Goal: Task Accomplishment & Management: Use online tool/utility

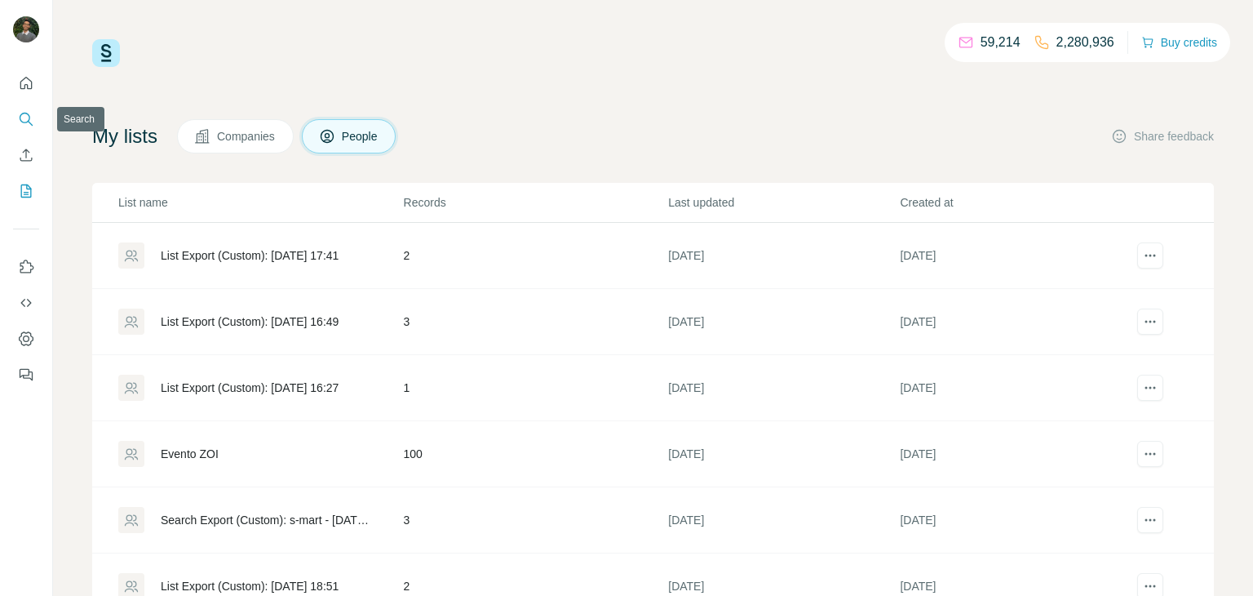
click at [31, 111] on icon "Search" at bounding box center [26, 119] width 16 height 16
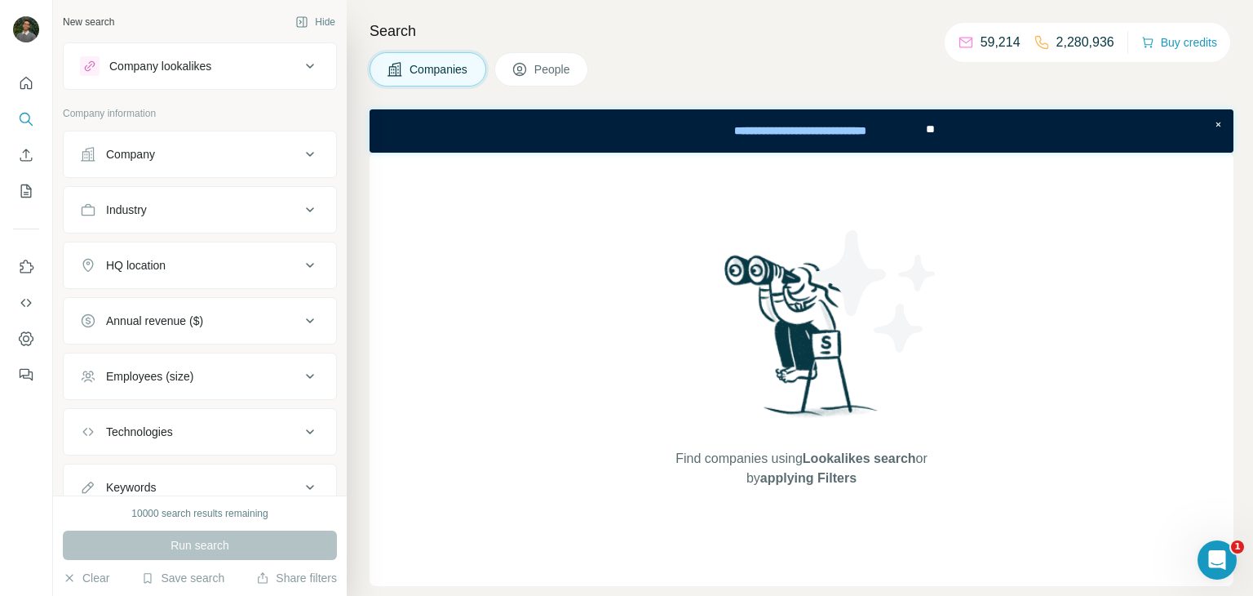
click at [186, 157] on div "Company" at bounding box center [190, 154] width 220 height 16
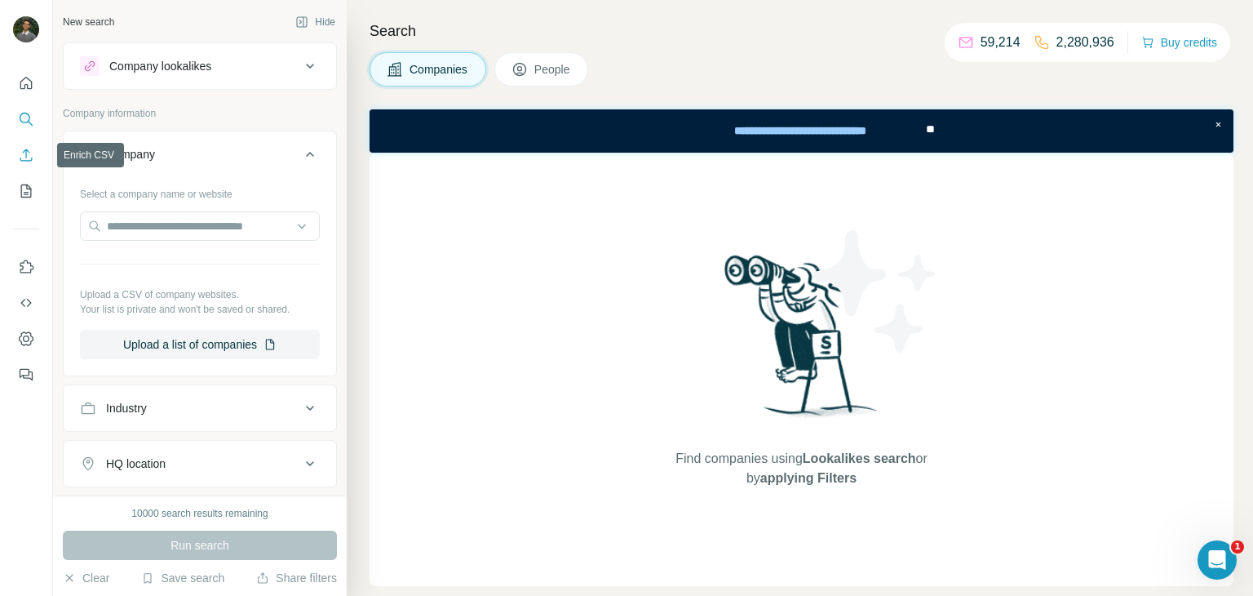
click at [33, 157] on icon "Enrich CSV" at bounding box center [26, 155] width 16 height 16
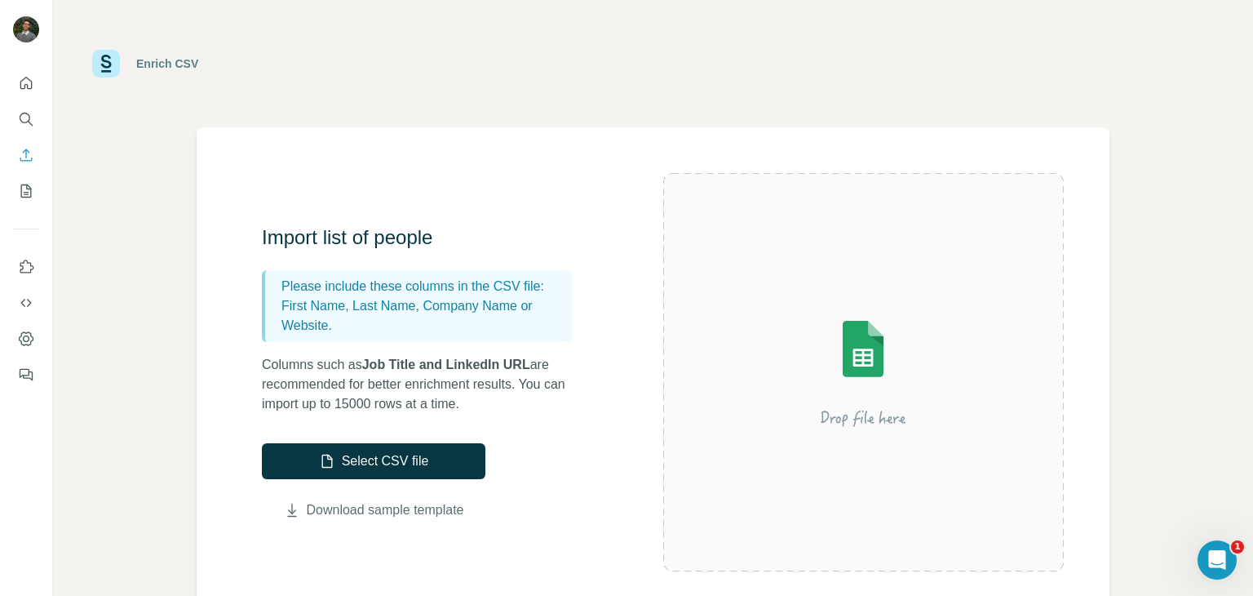
click at [412, 512] on link "Download sample template" at bounding box center [385, 510] width 157 height 20
click at [34, 109] on button "Search" at bounding box center [26, 118] width 26 height 29
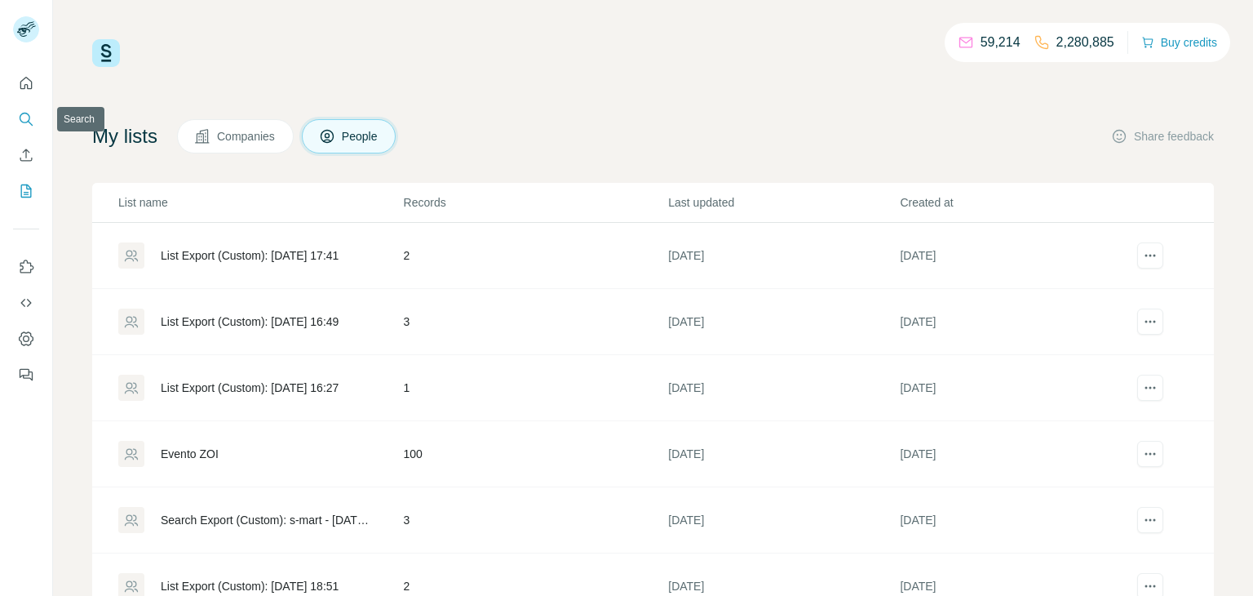
click at [29, 113] on icon "Search" at bounding box center [26, 119] width 16 height 16
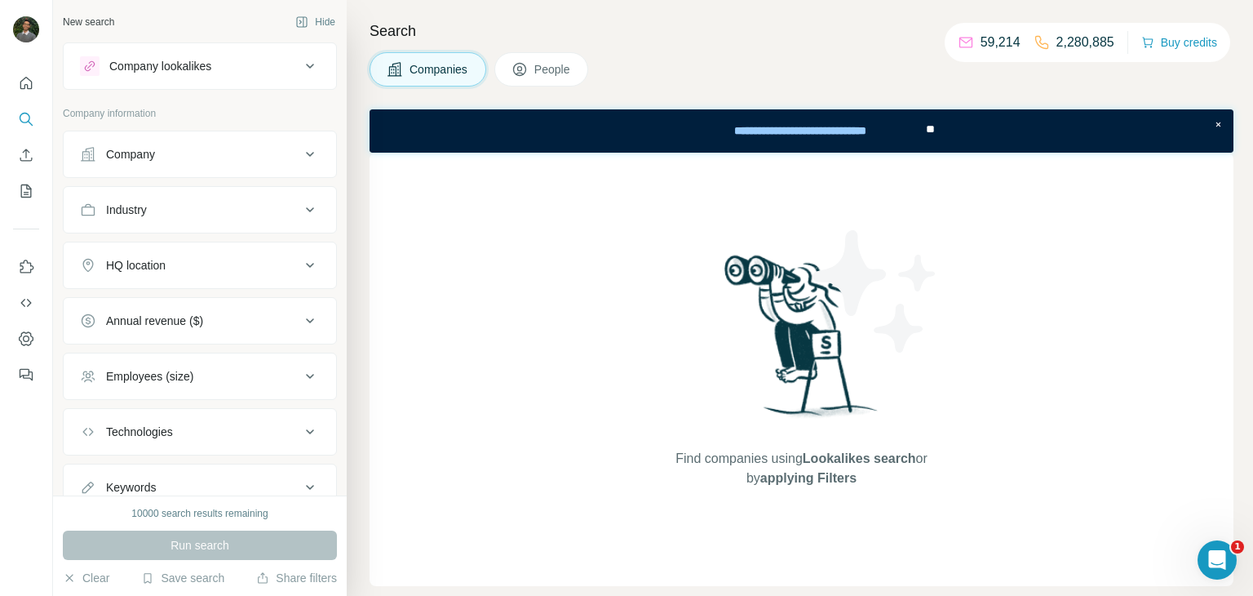
click at [251, 60] on div "Company lookalikes" at bounding box center [190, 66] width 220 height 20
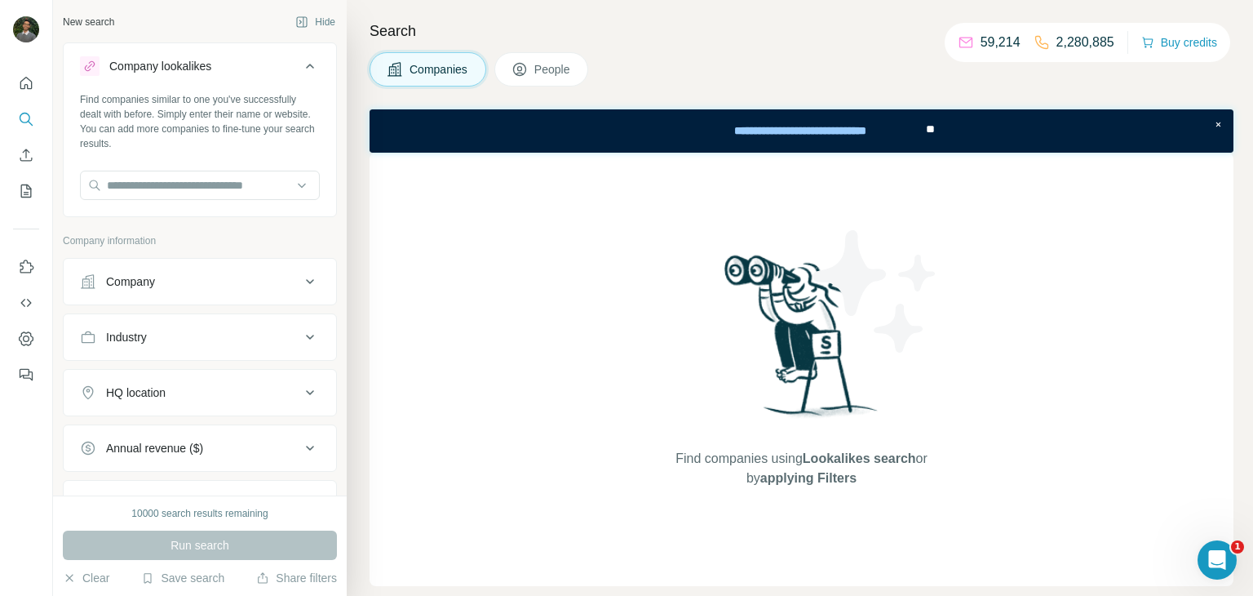
click at [251, 60] on div "Company lookalikes" at bounding box center [190, 66] width 220 height 20
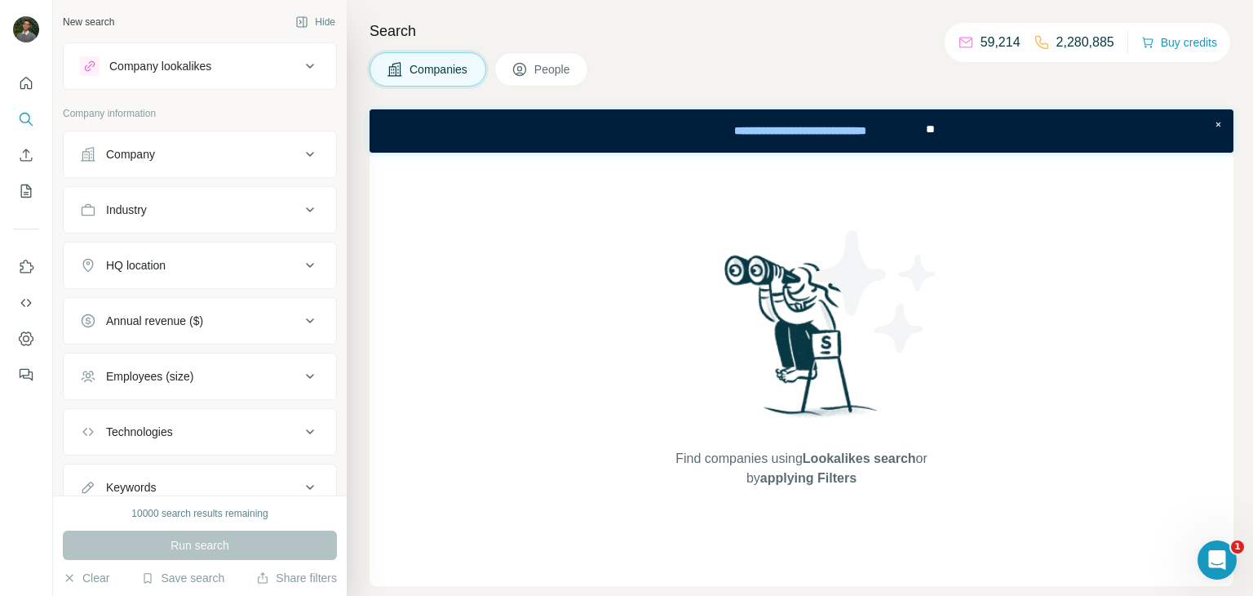
click at [251, 60] on div "Company lookalikes" at bounding box center [190, 66] width 220 height 20
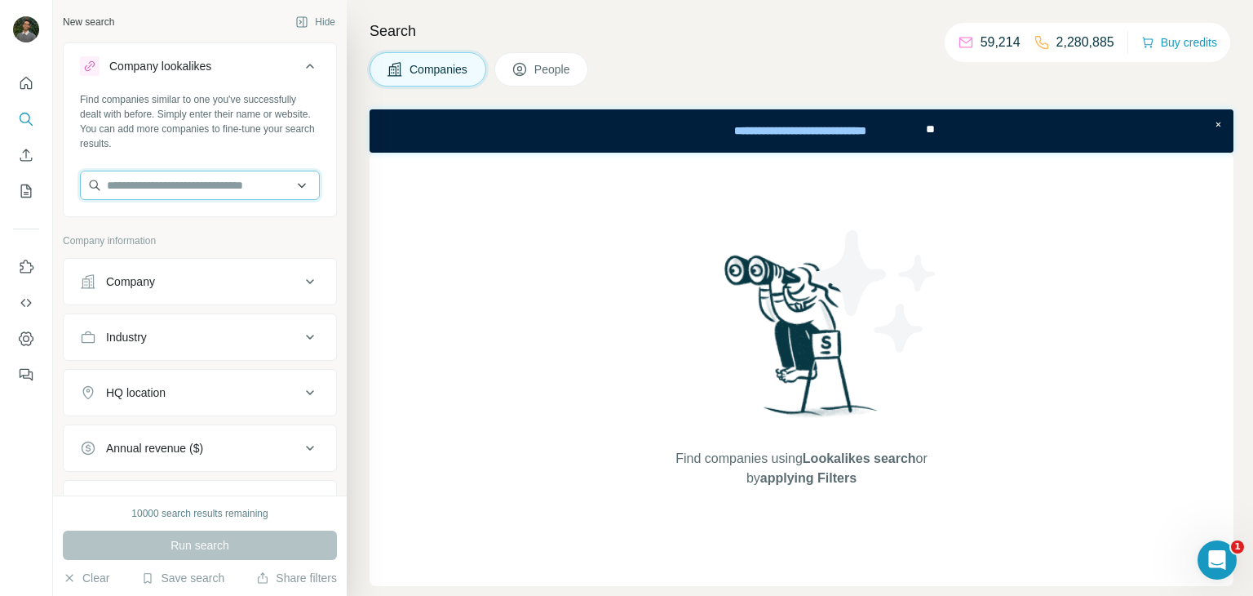
click at [280, 188] on input "text" at bounding box center [200, 185] width 240 height 29
click at [275, 282] on div "Company" at bounding box center [190, 281] width 220 height 16
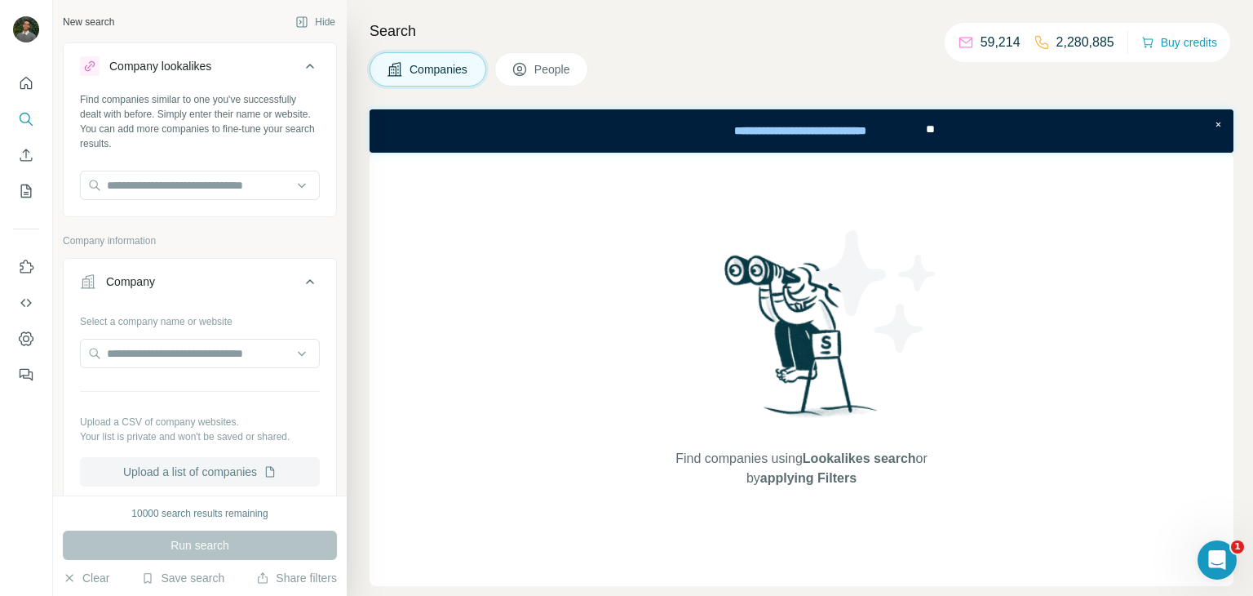
click at [238, 460] on button "Upload a list of companies" at bounding box center [200, 471] width 240 height 29
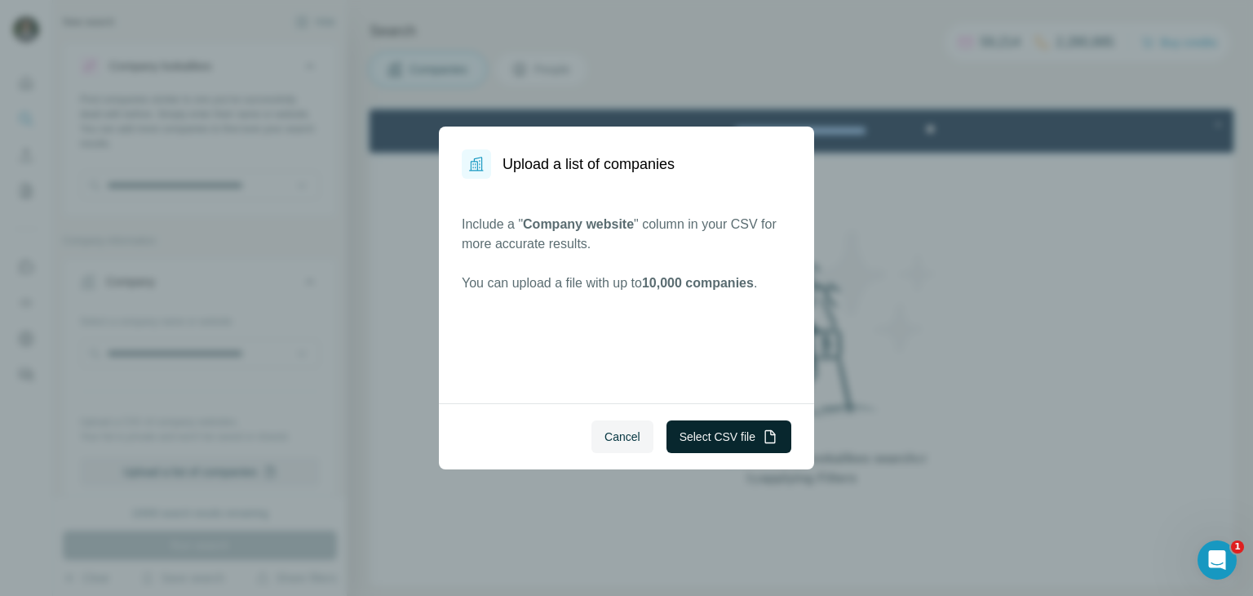
click at [742, 446] on button "Select CSV file" at bounding box center [729, 436] width 125 height 33
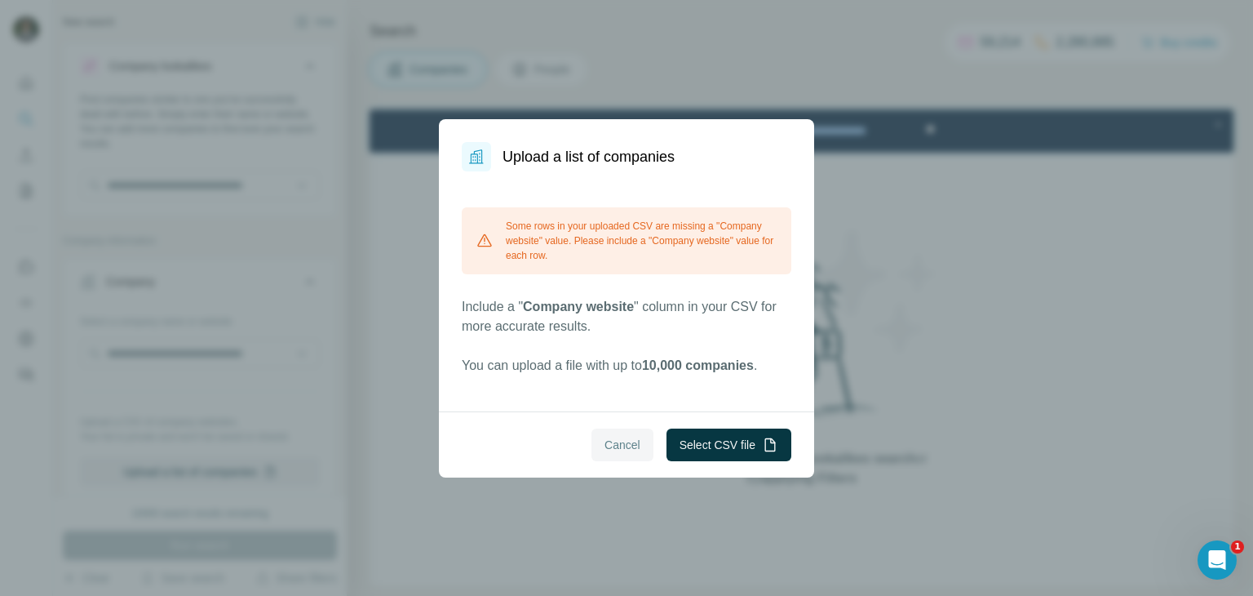
click at [623, 446] on span "Cancel" at bounding box center [623, 445] width 36 height 16
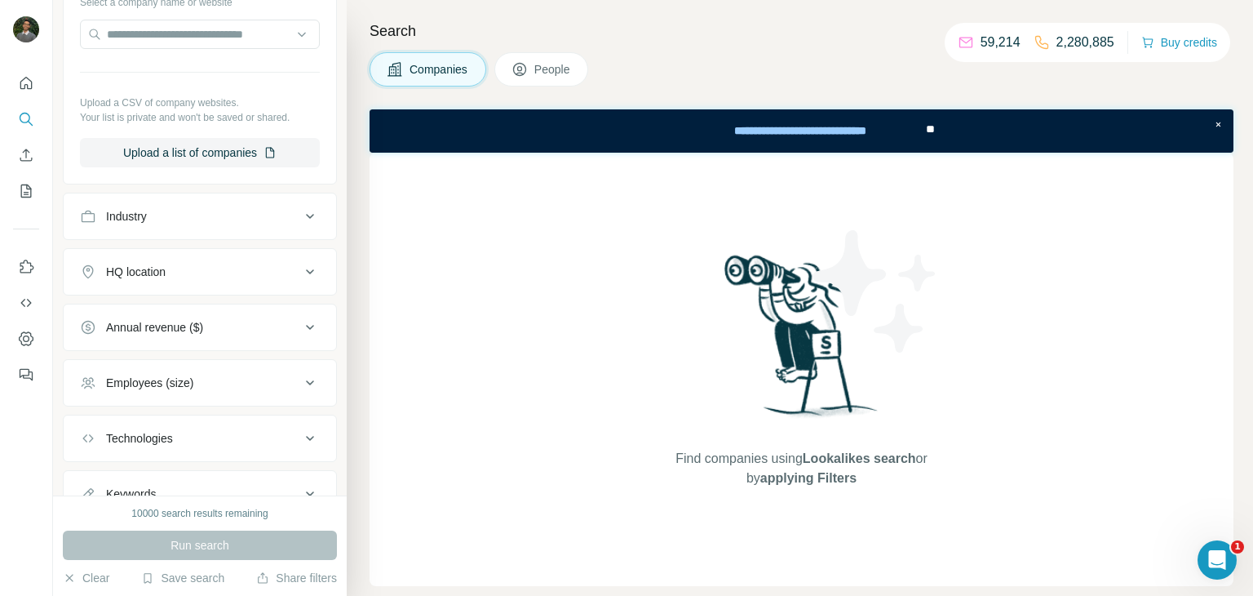
scroll to position [336, 0]
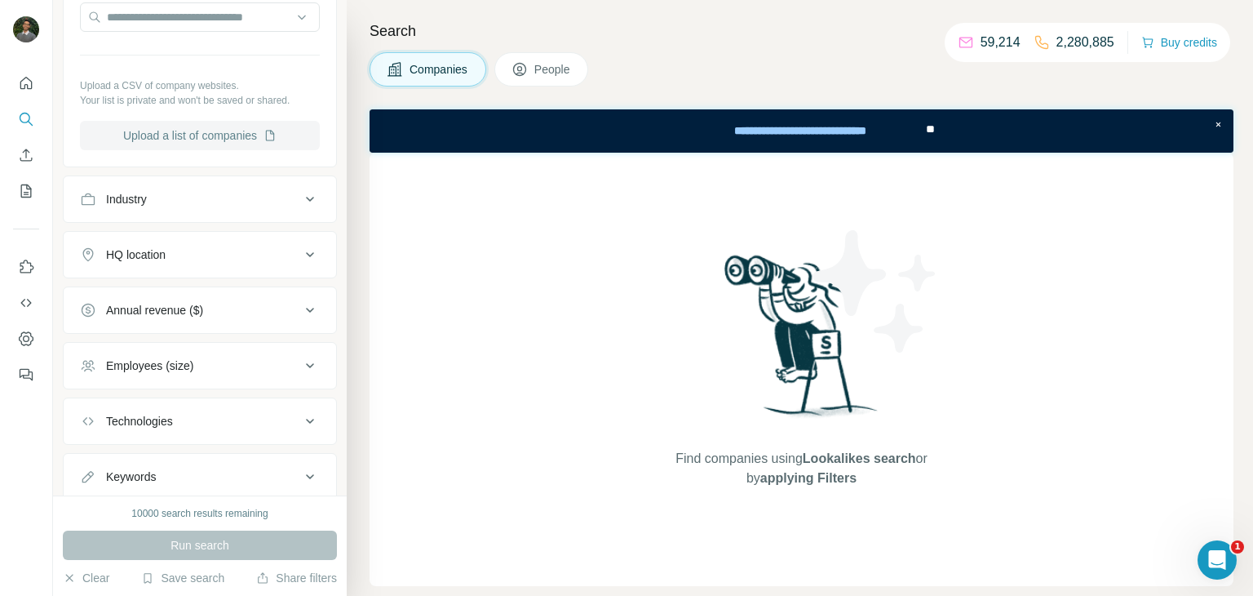
click at [264, 131] on button "Upload a list of companies" at bounding box center [200, 135] width 240 height 29
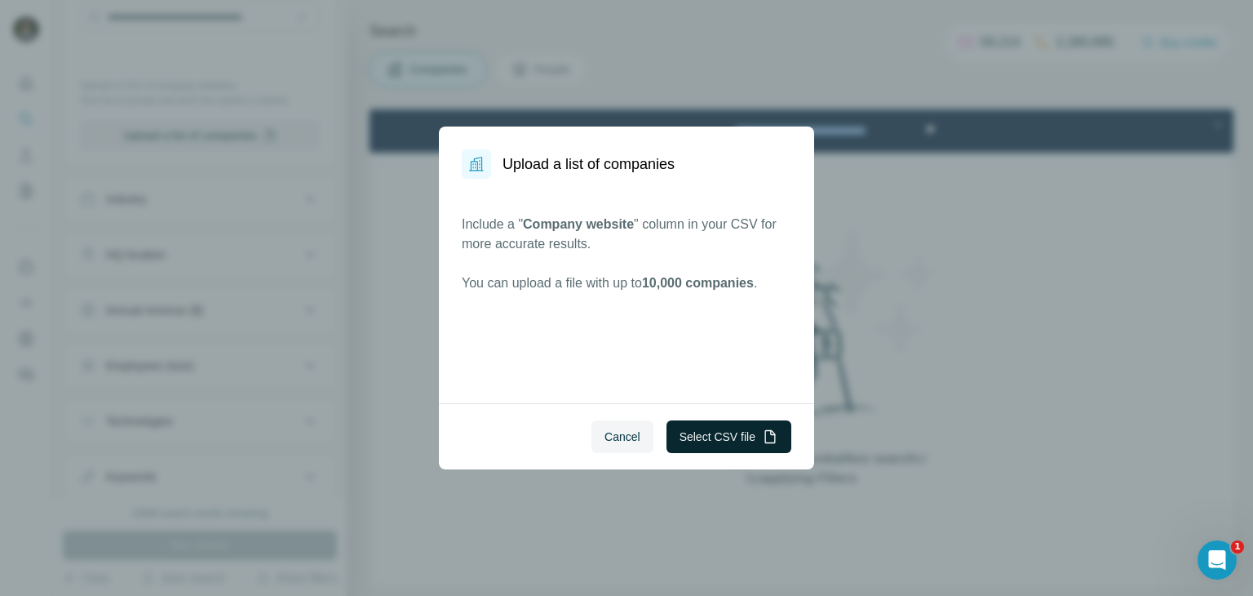
click at [688, 439] on button "Select CSV file" at bounding box center [729, 436] width 125 height 33
click at [614, 444] on span "Cancel" at bounding box center [623, 436] width 36 height 16
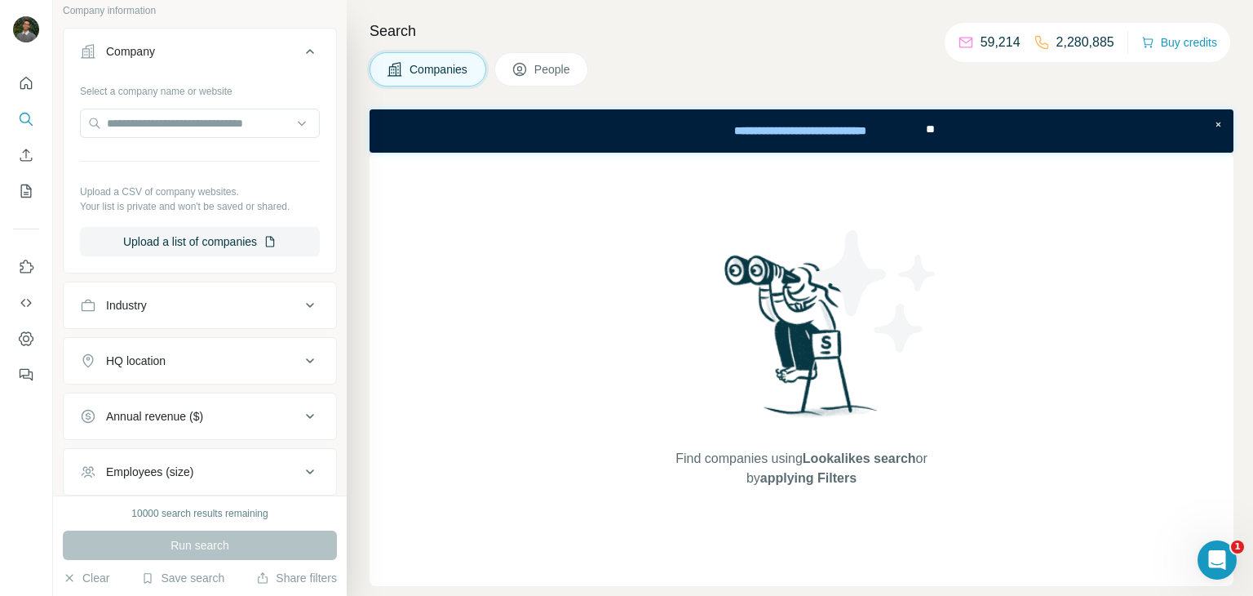
scroll to position [222, 0]
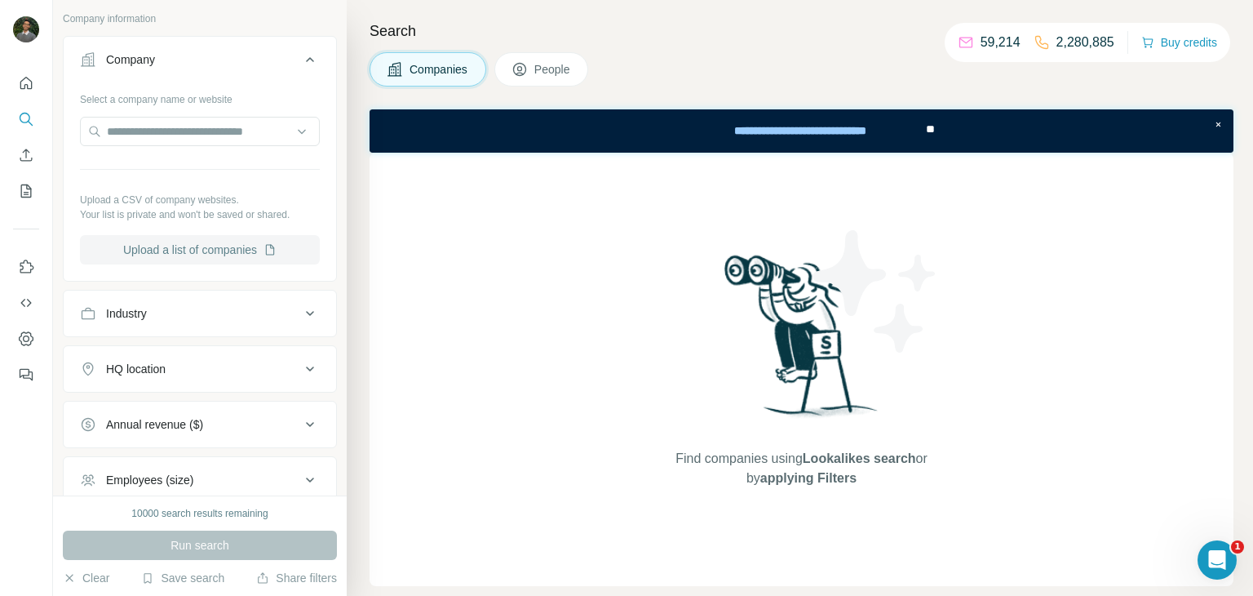
click at [252, 238] on button "Upload a list of companies" at bounding box center [200, 249] width 240 height 29
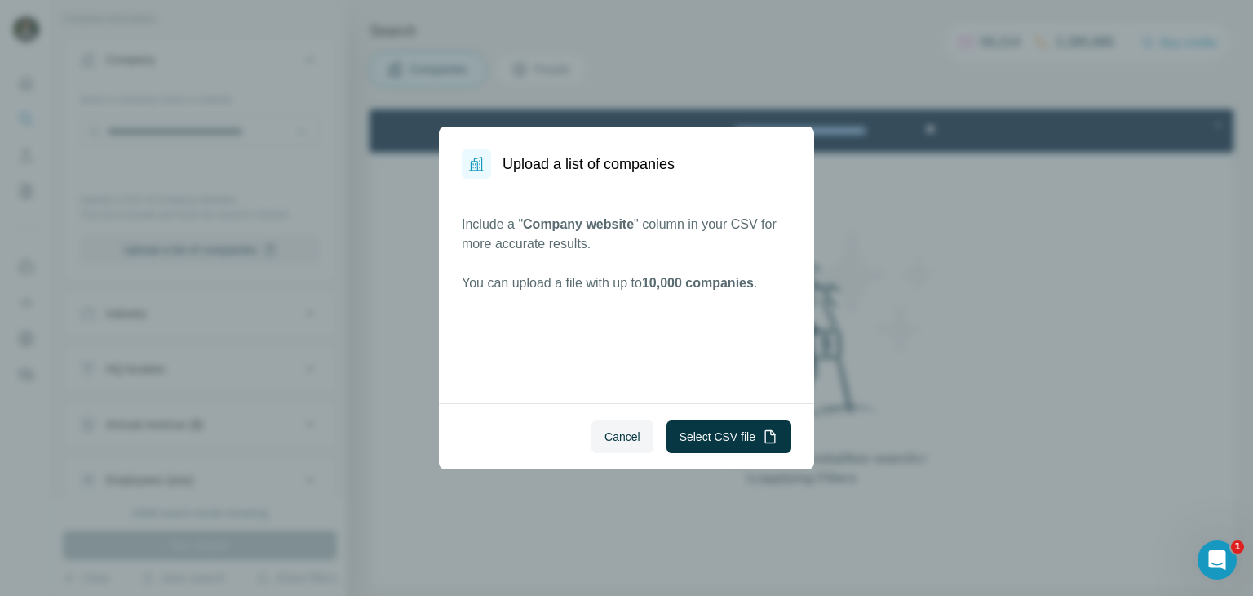
click at [527, 220] on span "Company website" at bounding box center [578, 224] width 111 height 14
drag, startPoint x: 530, startPoint y: 222, endPoint x: 640, endPoint y: 221, distance: 110.2
click at [640, 221] on p "Include a " Company website " column in your CSV for more accurate results." at bounding box center [627, 234] width 330 height 39
copy span "Company website"
click at [716, 425] on button "Select CSV file" at bounding box center [729, 436] width 125 height 33
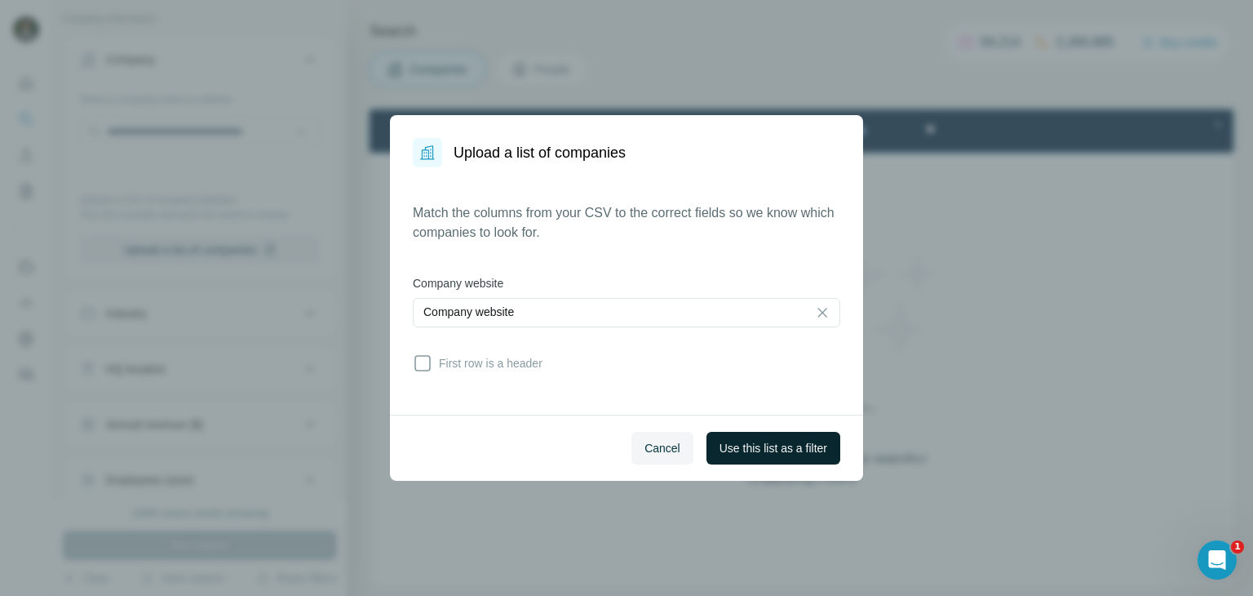
click at [744, 448] on span "Use this list as a filter" at bounding box center [774, 448] width 108 height 16
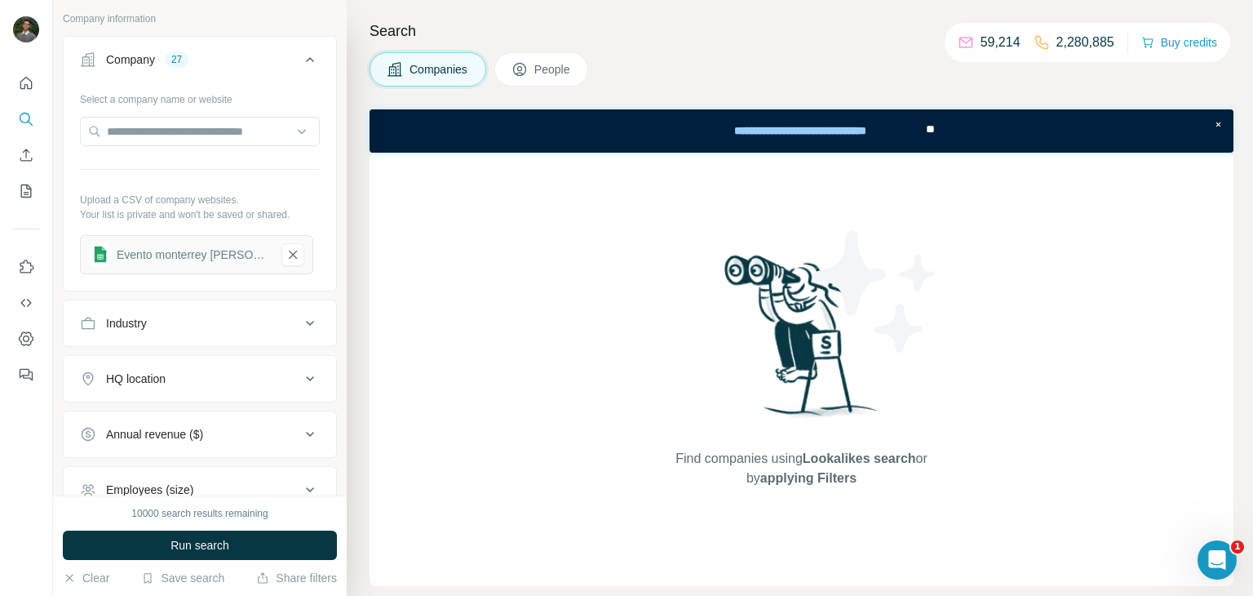
click at [197, 317] on div "Industry" at bounding box center [190, 323] width 220 height 16
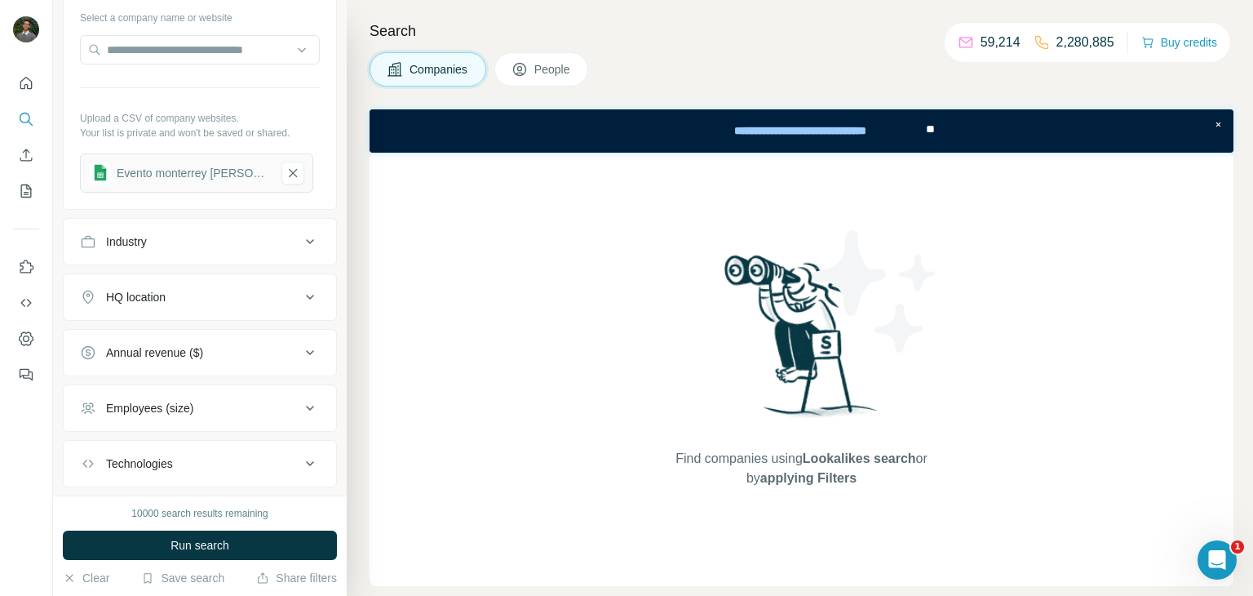
scroll to position [322, 0]
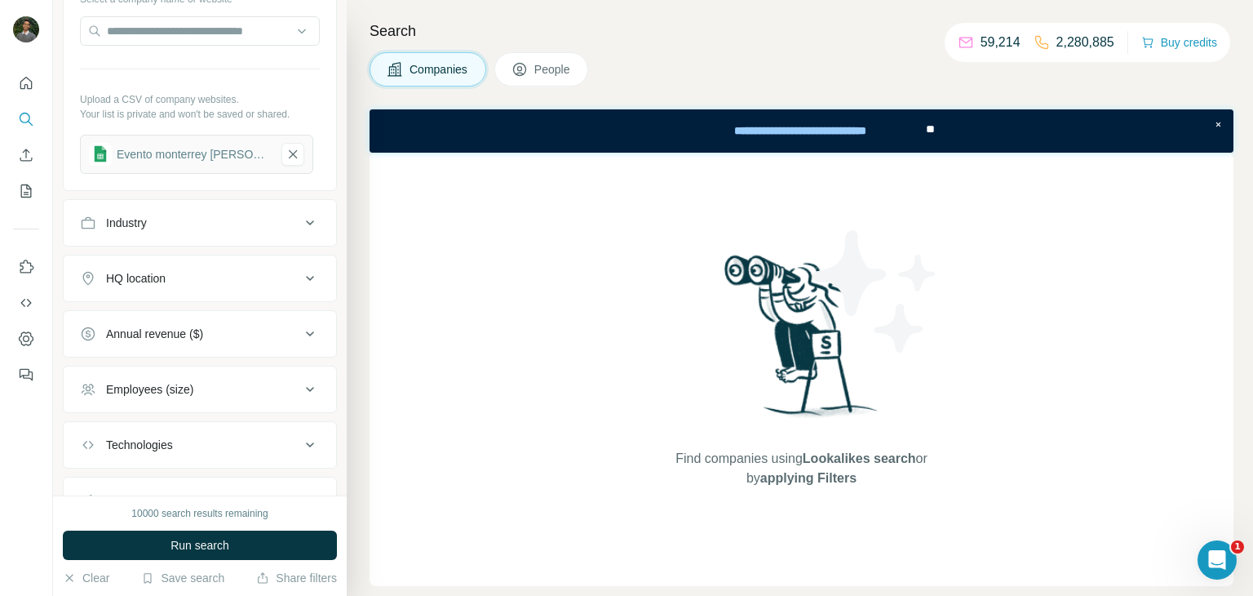
click at [233, 278] on div "HQ location" at bounding box center [190, 278] width 220 height 16
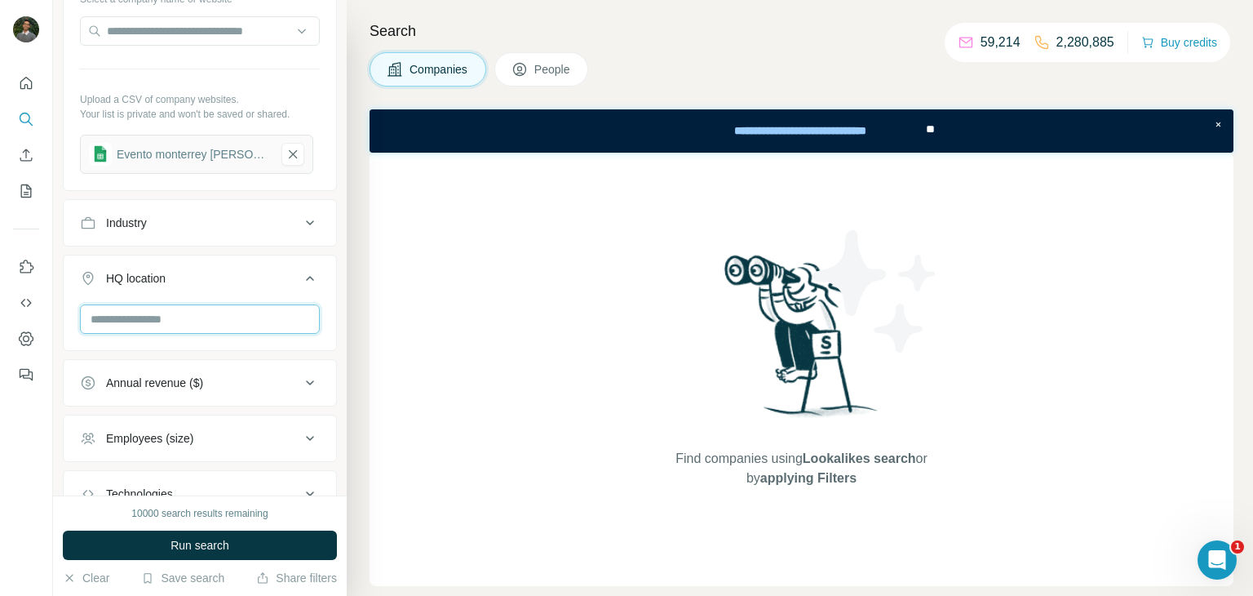
click at [197, 316] on input "text" at bounding box center [200, 318] width 240 height 29
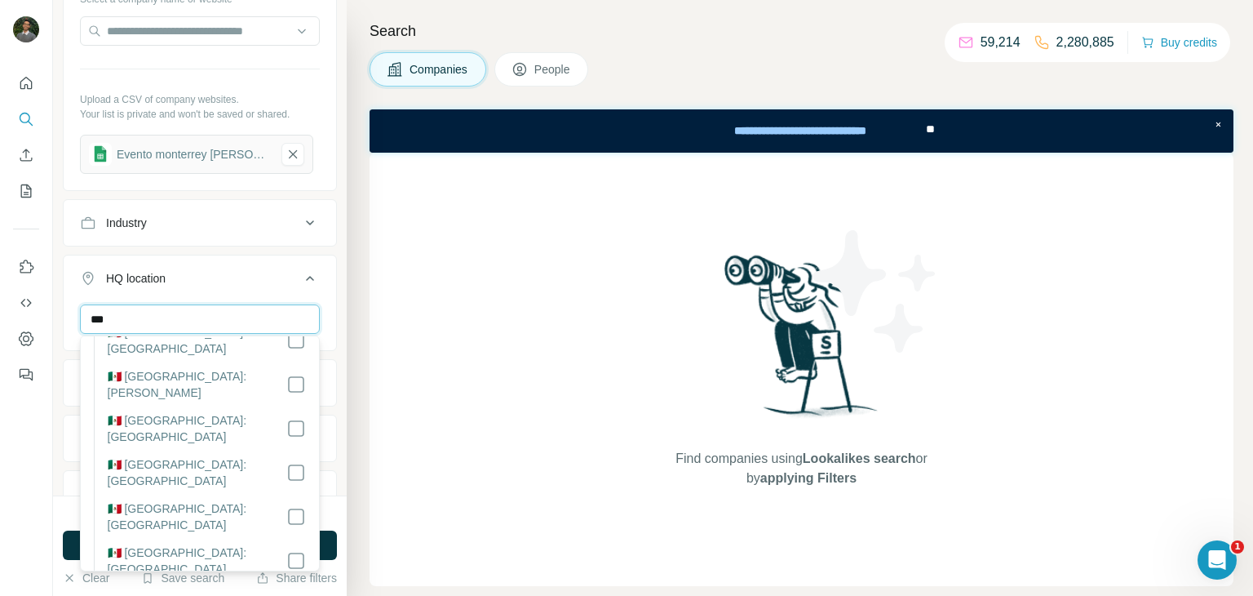
scroll to position [0, 0]
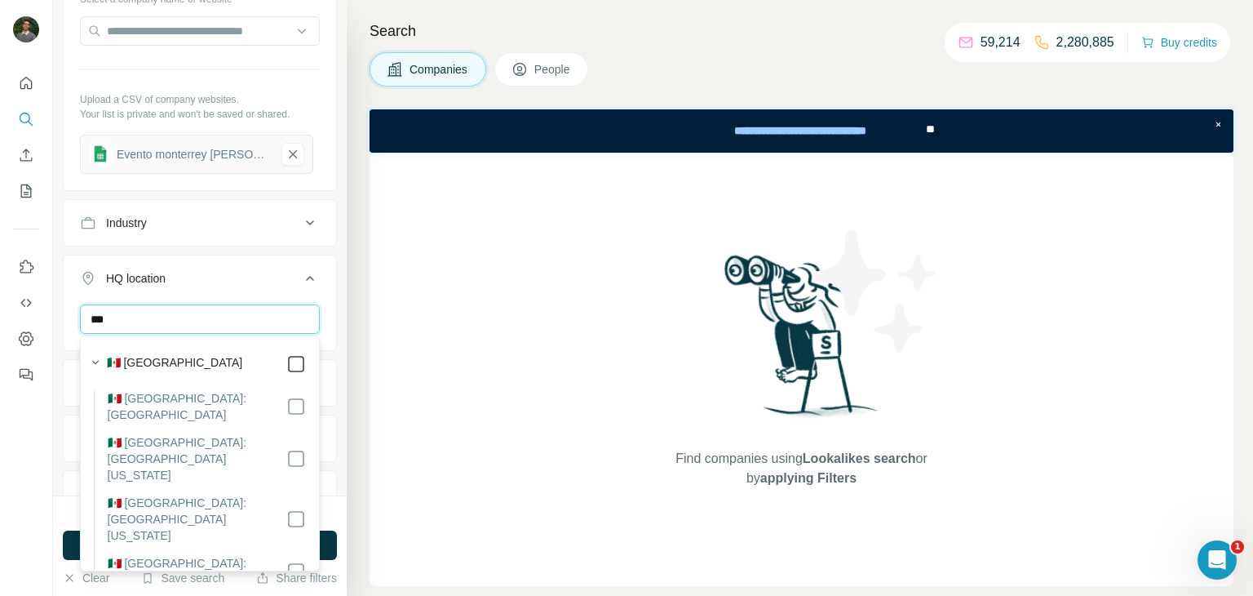
type input "***"
click at [325, 352] on div "*** [GEOGRAPHIC_DATA] Clear all" at bounding box center [200, 354] width 273 height 100
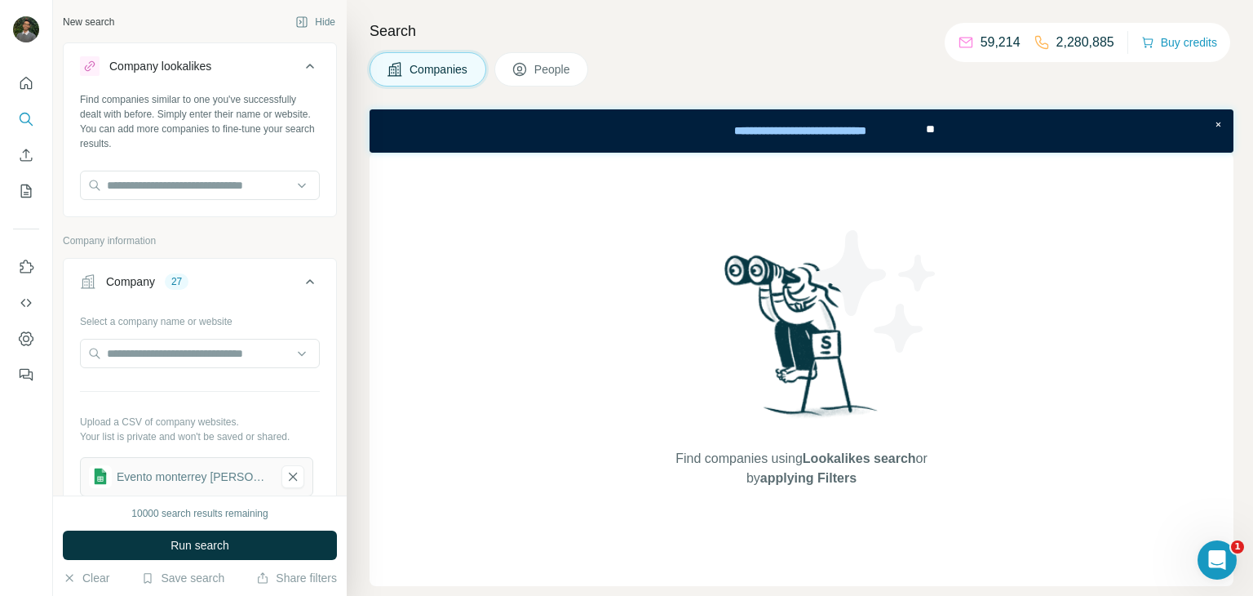
click at [542, 64] on span "People" at bounding box center [553, 69] width 38 height 16
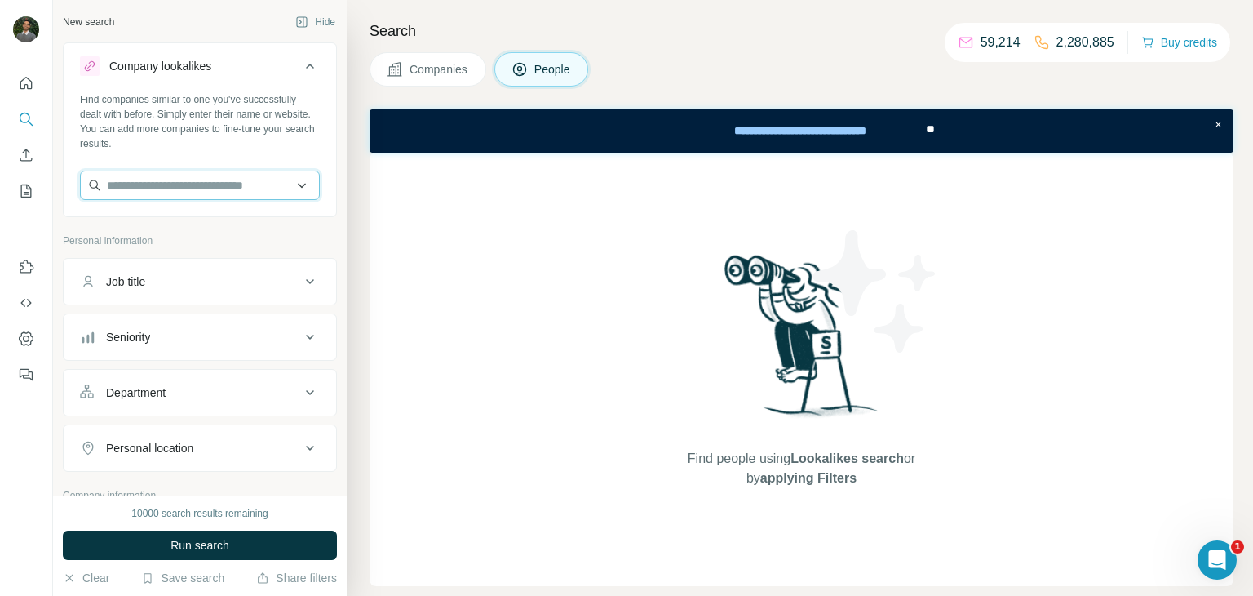
click at [257, 184] on input "text" at bounding box center [200, 185] width 240 height 29
click at [208, 322] on button "Seniority" at bounding box center [200, 336] width 273 height 39
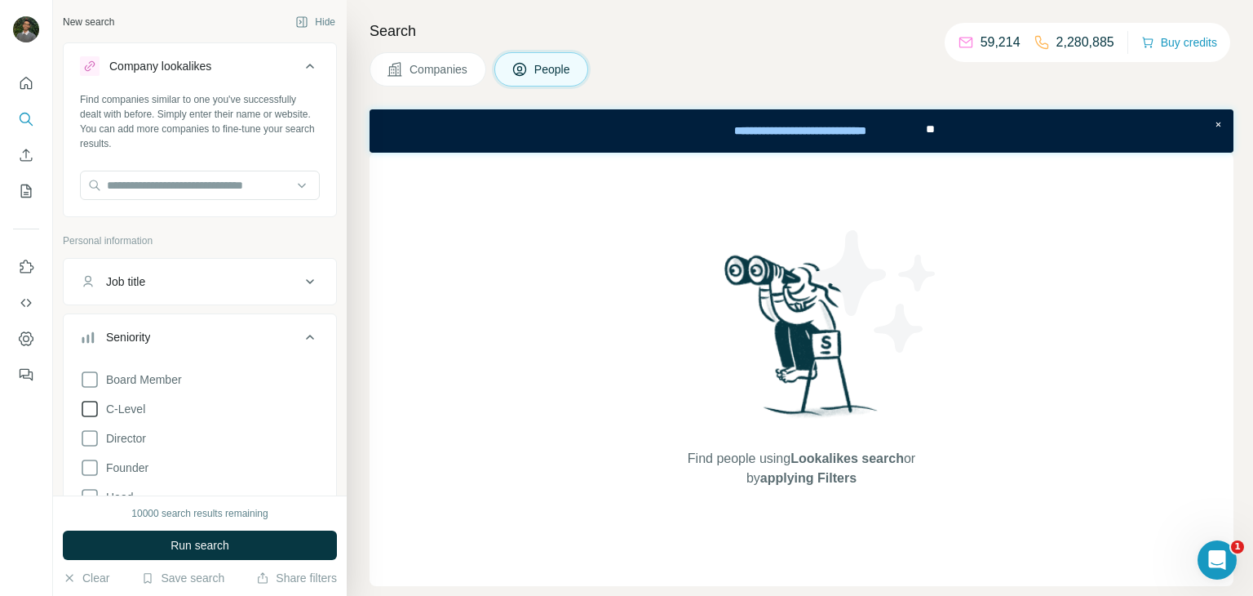
click at [104, 409] on span "C-Level" at bounding box center [123, 409] width 46 height 16
click at [100, 383] on span "Board Member" at bounding box center [141, 379] width 82 height 16
click at [104, 439] on span "Director" at bounding box center [123, 438] width 47 height 16
click at [288, 246] on p "Personal information" at bounding box center [200, 240] width 274 height 15
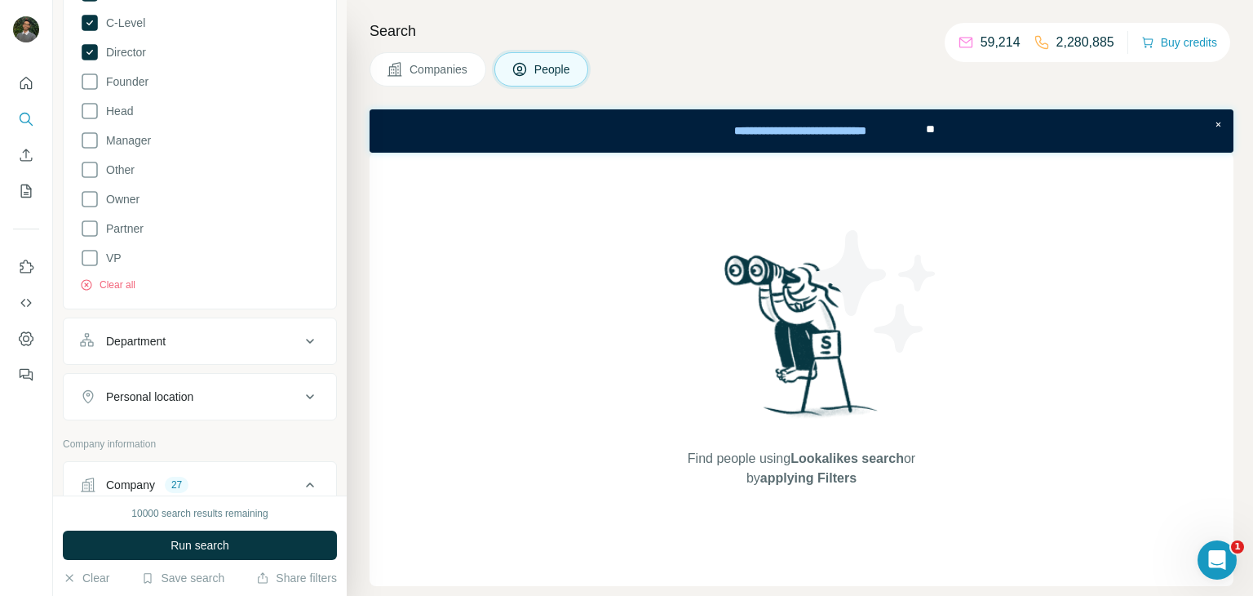
scroll to position [398, 0]
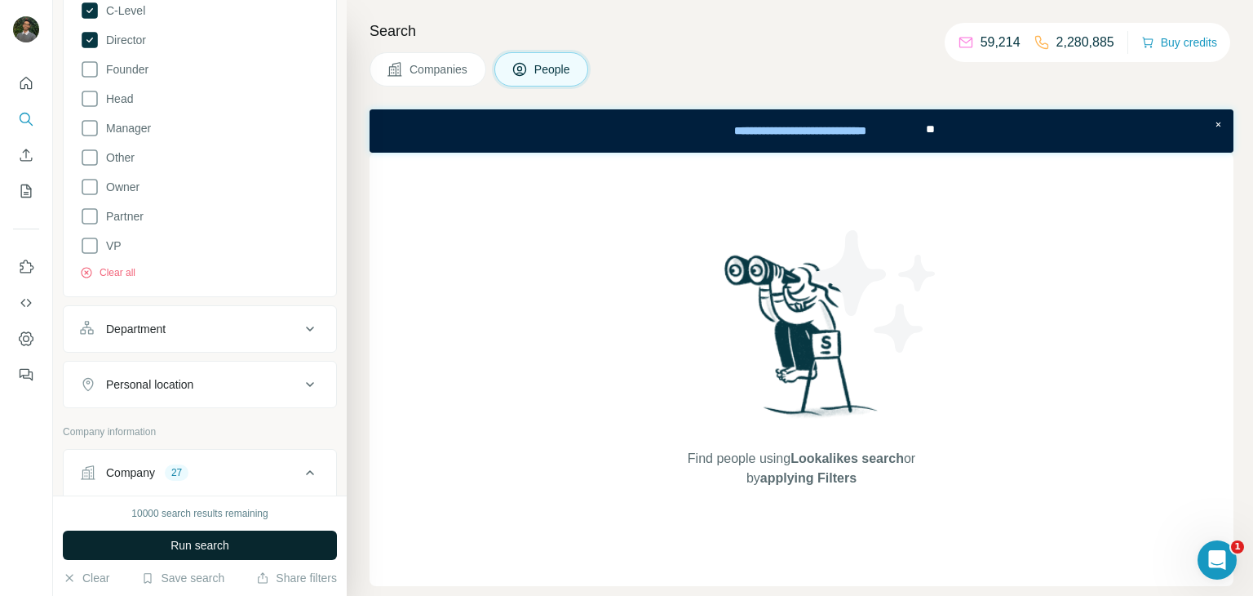
click at [226, 541] on span "Run search" at bounding box center [200, 545] width 59 height 16
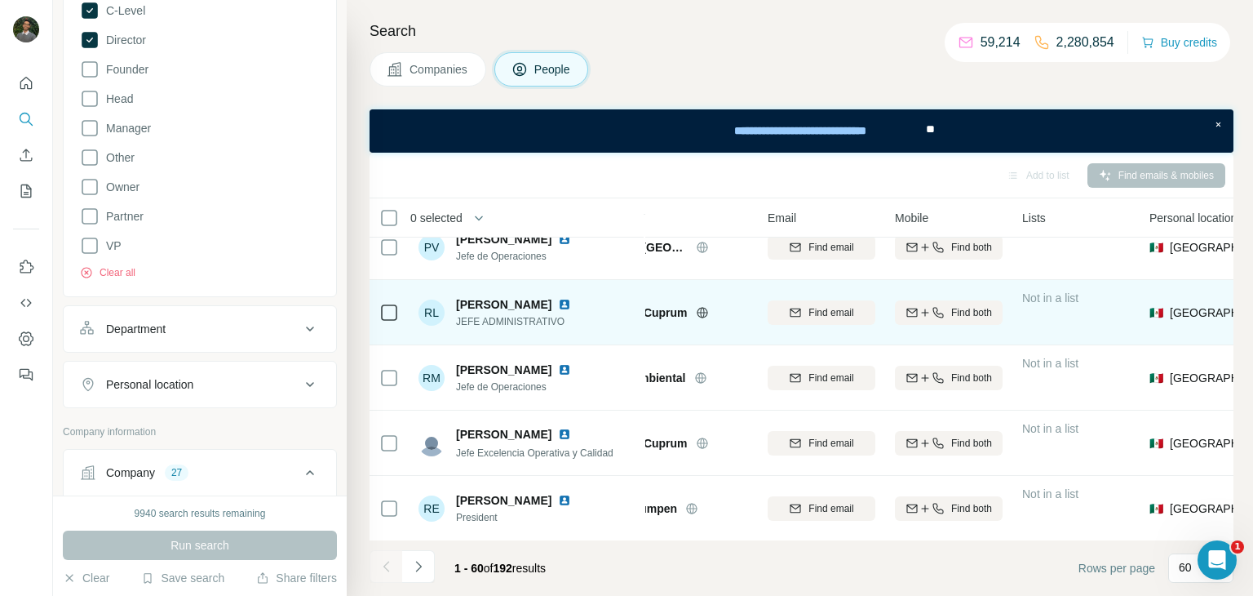
scroll to position [3613, 0]
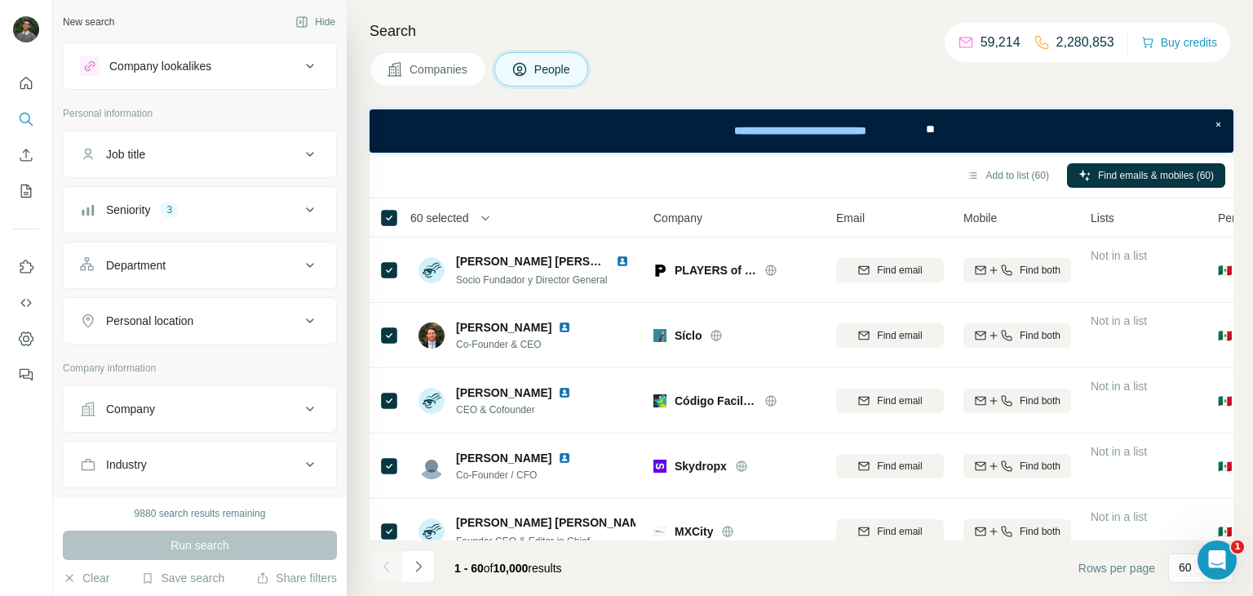
click at [454, 215] on span "60 selected" at bounding box center [439, 218] width 59 height 16
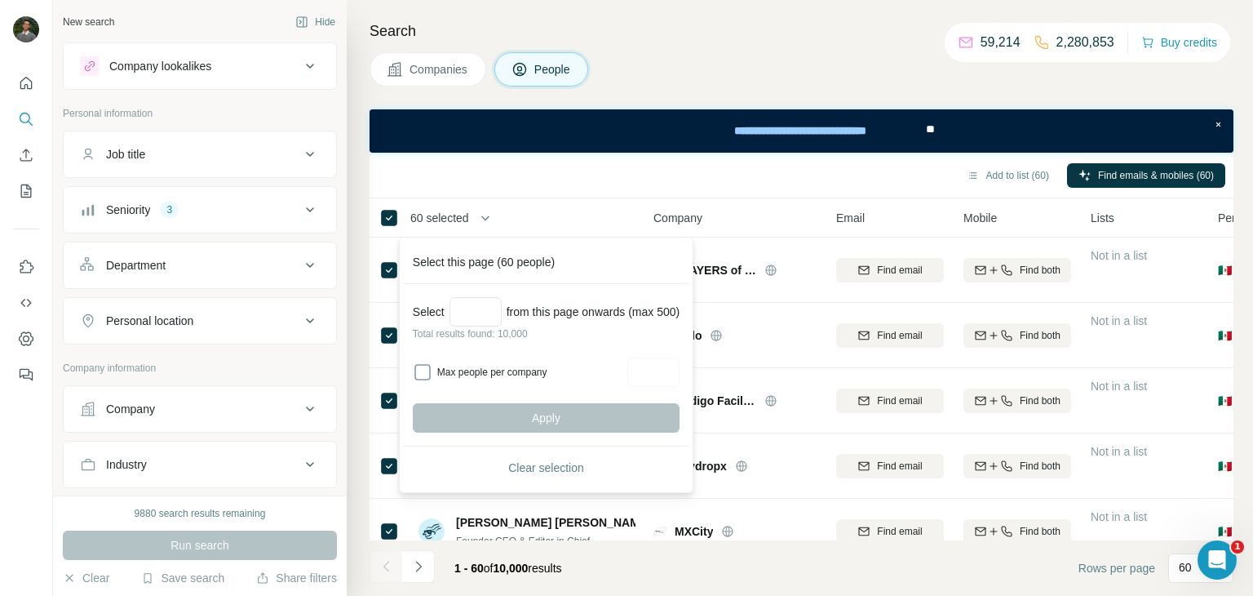
click at [524, 174] on div "Add to list (60) Find emails & mobiles (60)" at bounding box center [802, 175] width 848 height 29
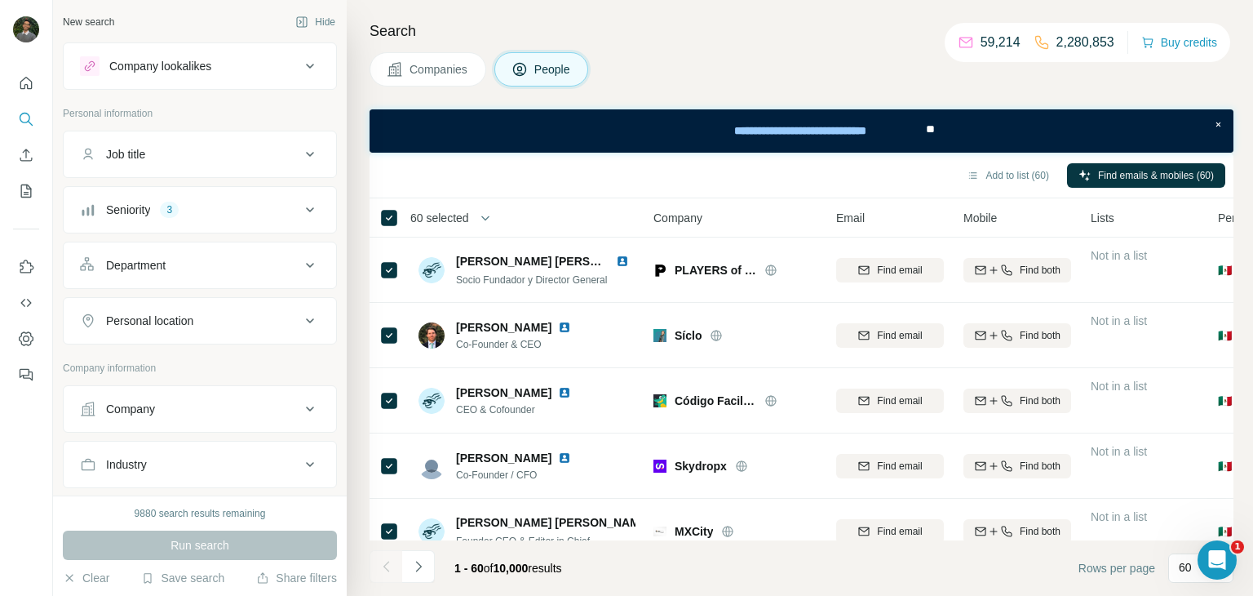
click at [238, 389] on button "Company" at bounding box center [200, 408] width 273 height 39
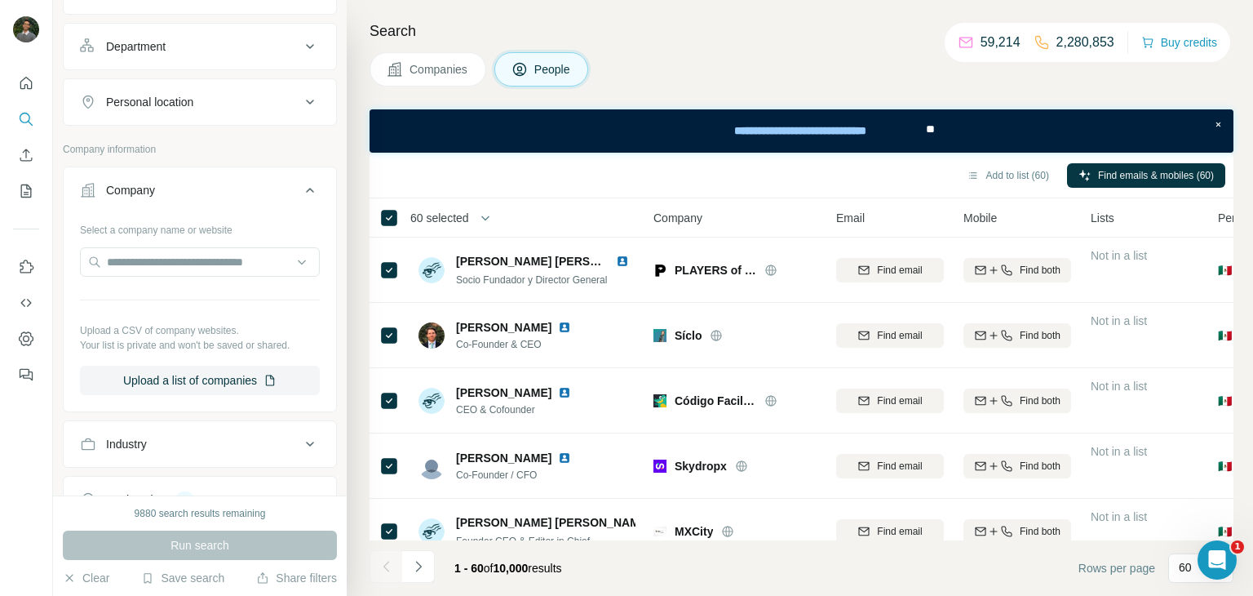
scroll to position [219, 0]
click at [242, 381] on button "Upload a list of companies" at bounding box center [200, 379] width 240 height 29
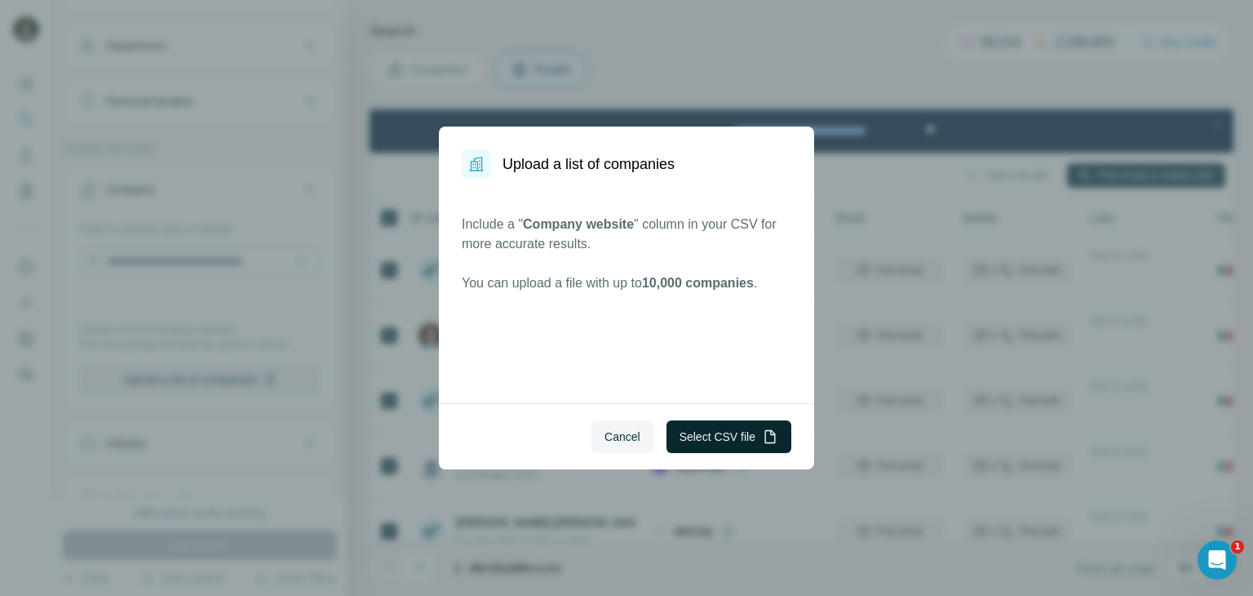
click at [703, 434] on button "Select CSV file" at bounding box center [729, 436] width 125 height 33
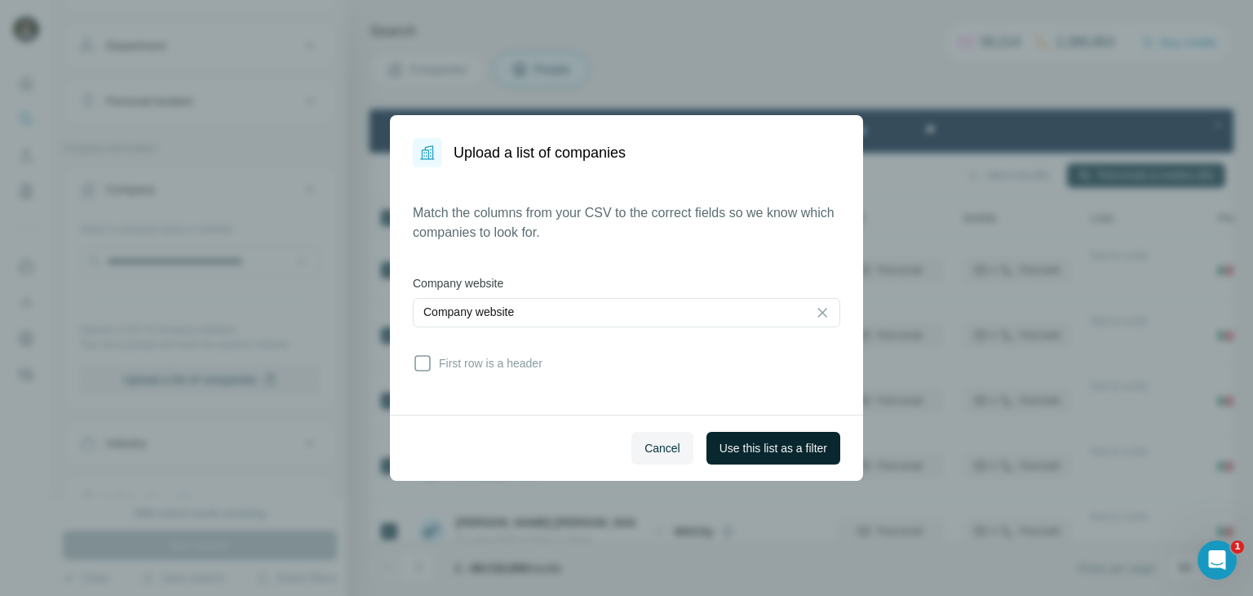
click at [765, 454] on span "Use this list as a filter" at bounding box center [774, 448] width 108 height 16
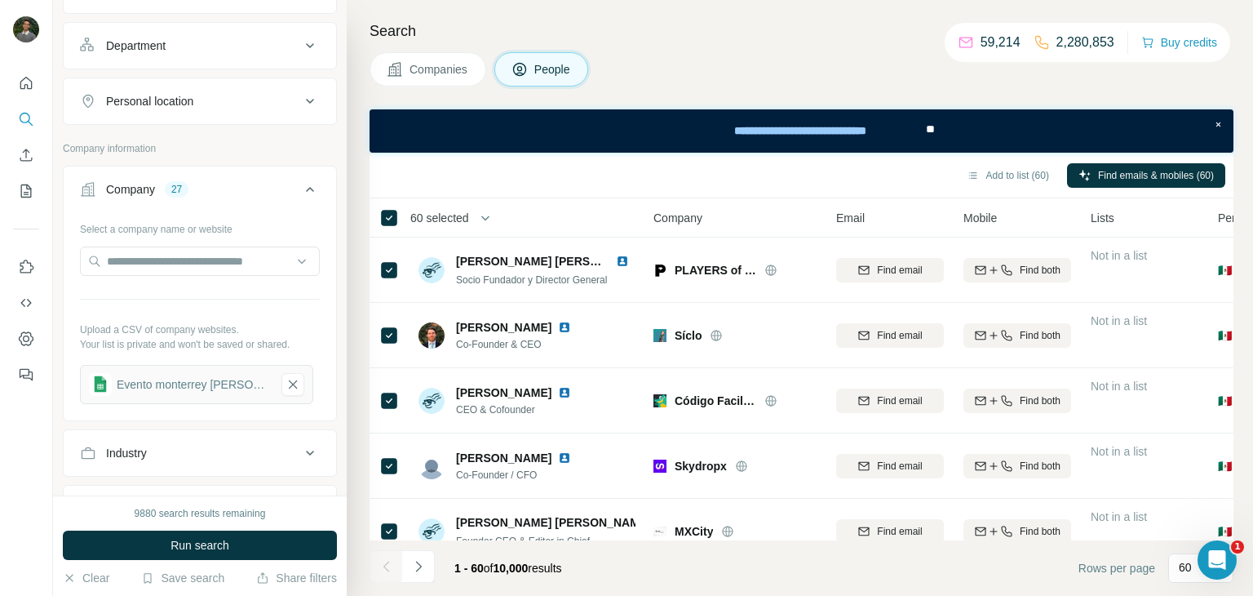
click at [399, 219] on div "60 selected" at bounding box center [434, 218] width 70 height 16
click at [233, 543] on button "Run search" at bounding box center [200, 544] width 274 height 29
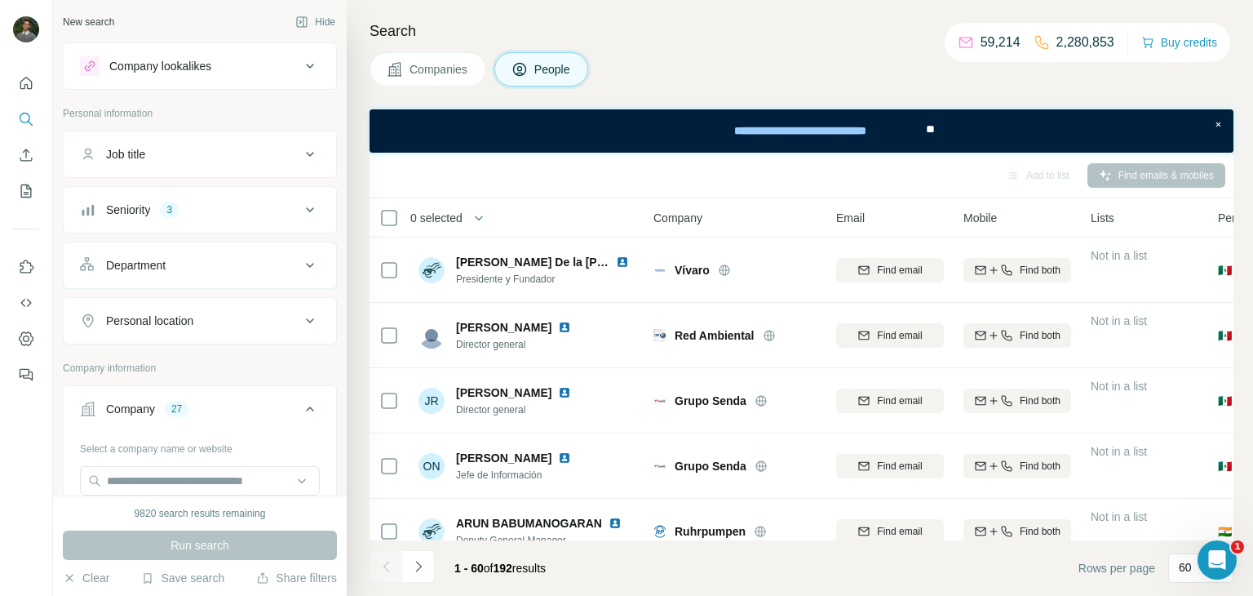
scroll to position [636, 0]
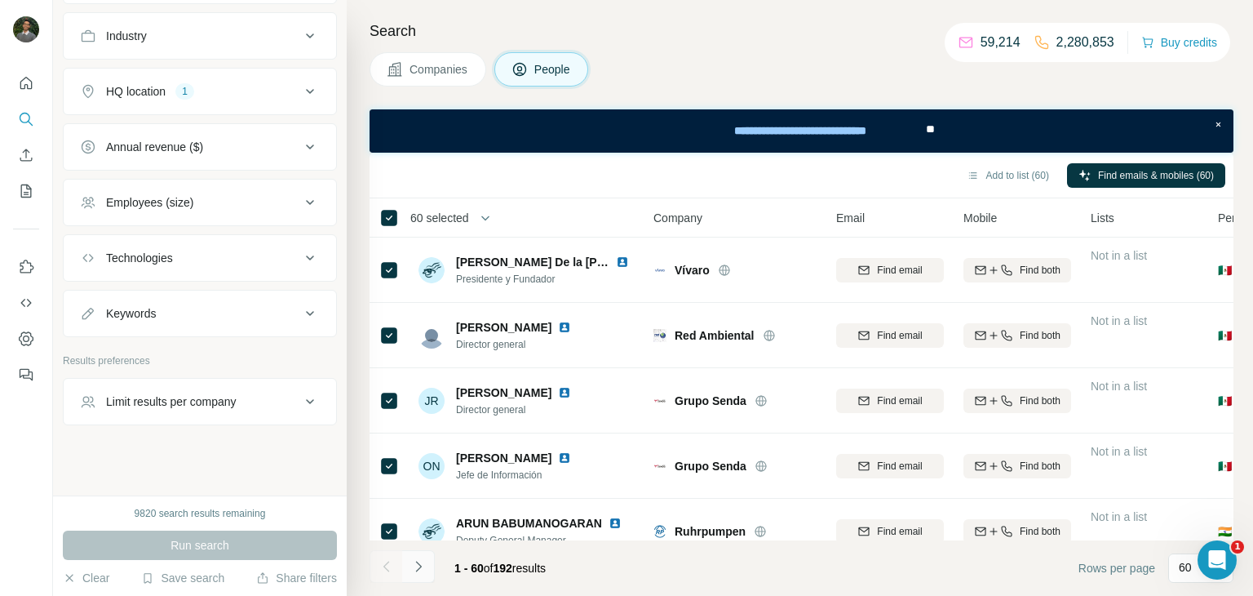
click at [417, 561] on icon "Navigate to next page" at bounding box center [418, 566] width 16 height 16
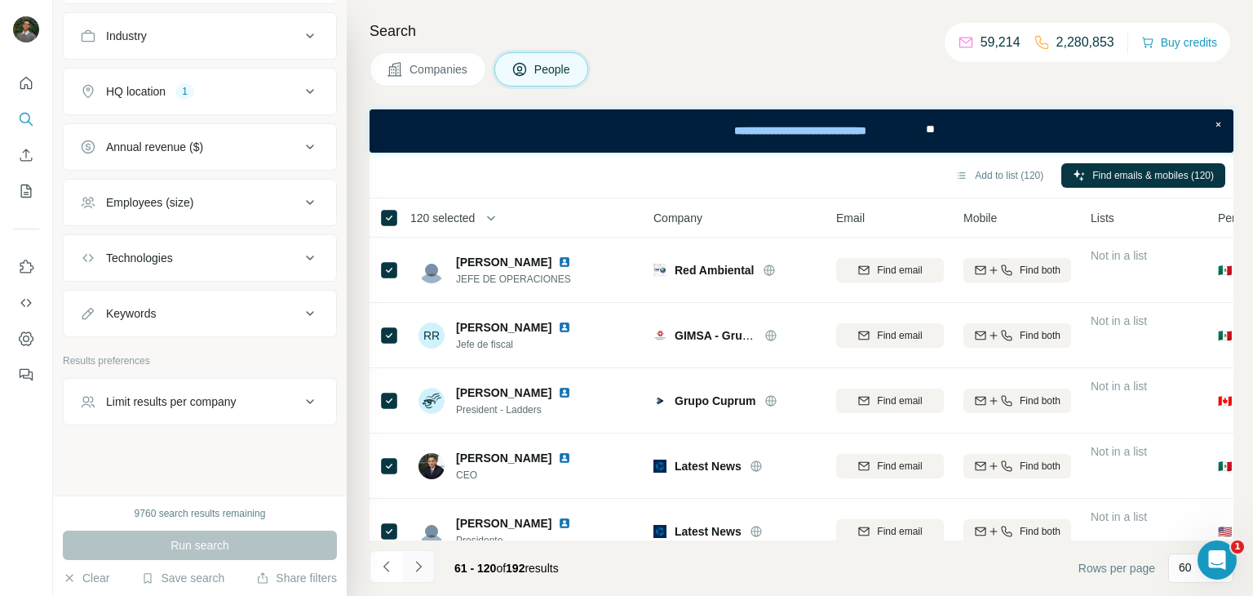
click at [421, 573] on icon "Navigate to next page" at bounding box center [418, 566] width 16 height 16
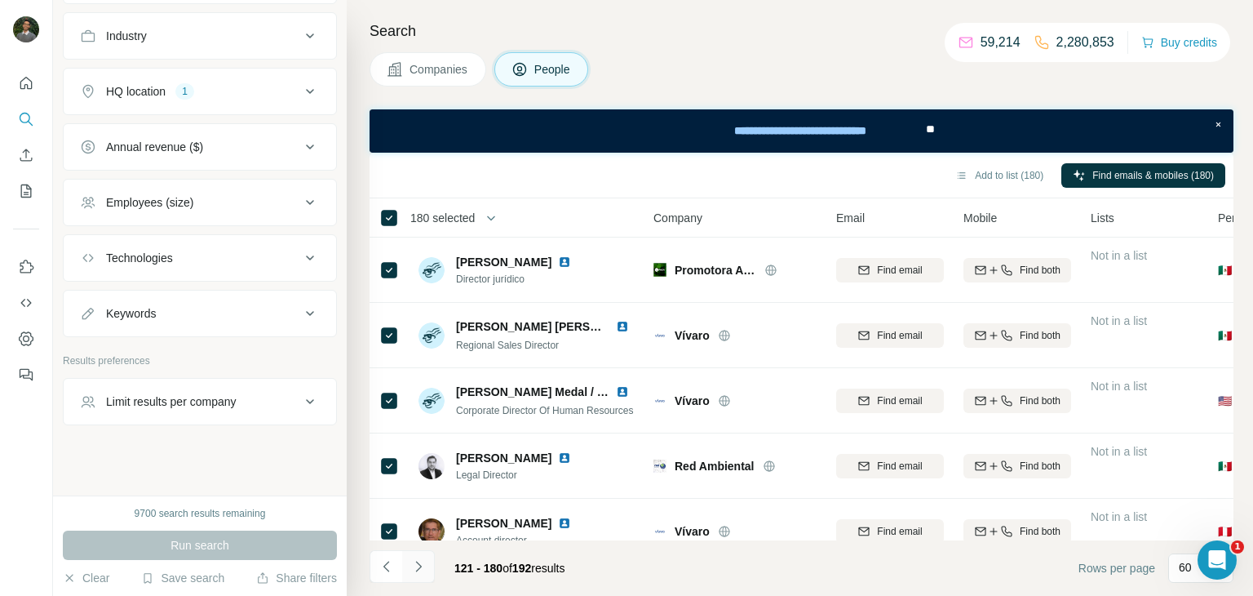
click at [421, 568] on icon "Navigate to next page" at bounding box center [418, 566] width 16 height 16
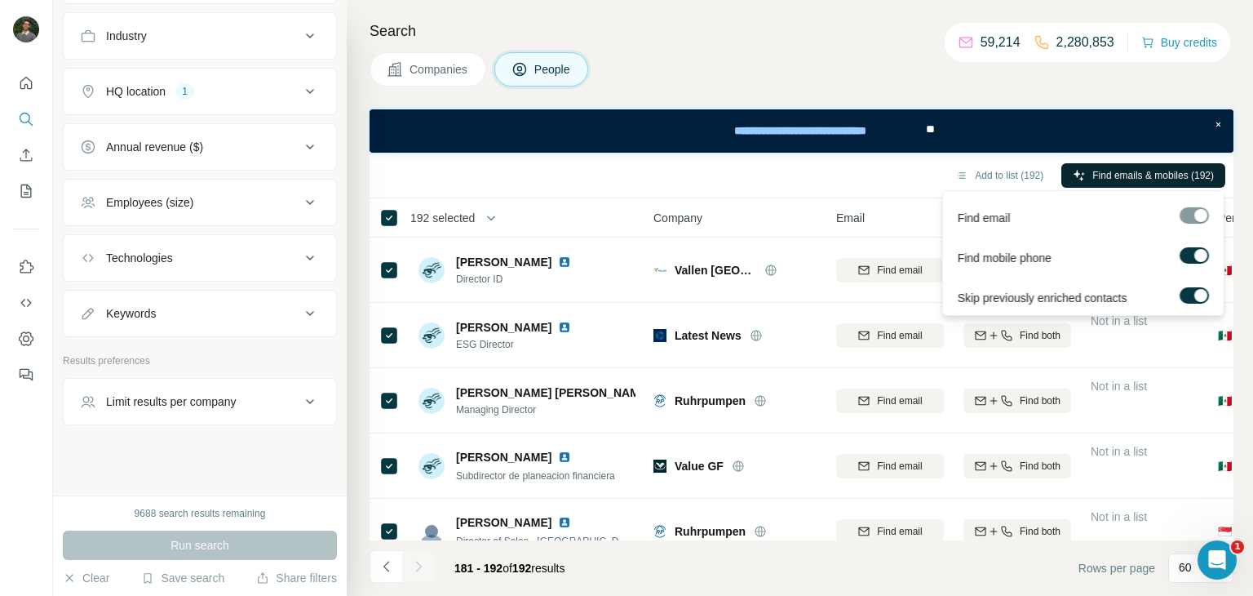
click at [1123, 171] on span "Find emails & mobiles (192)" at bounding box center [1154, 175] width 122 height 15
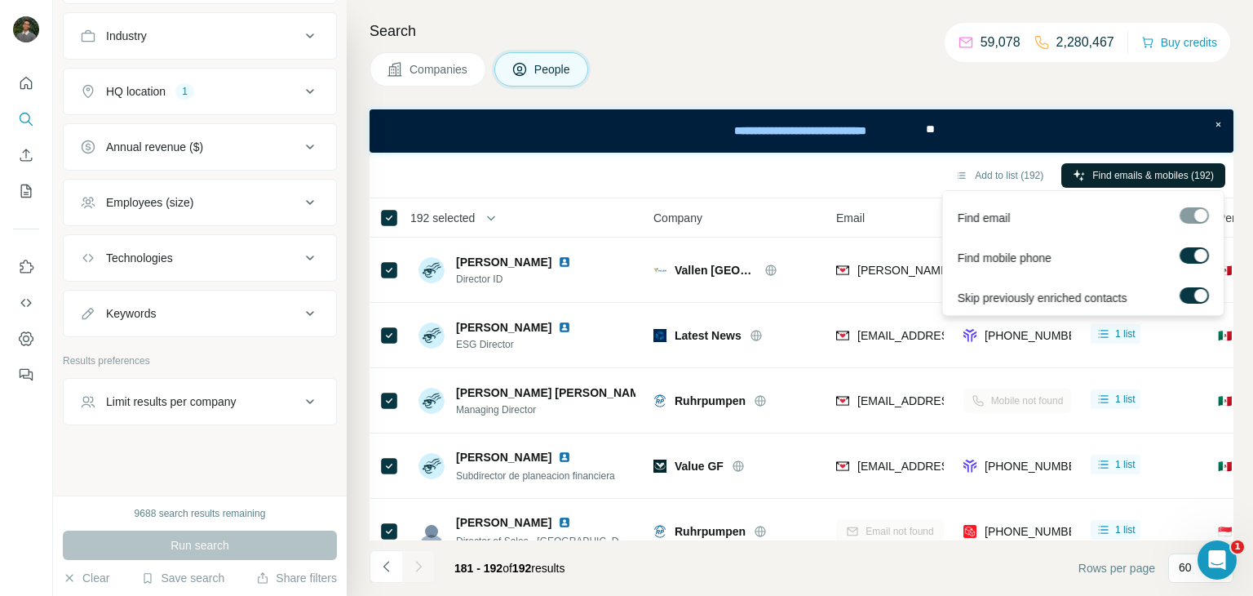
click at [1155, 171] on span "Find emails & mobiles (192)" at bounding box center [1154, 175] width 122 height 15
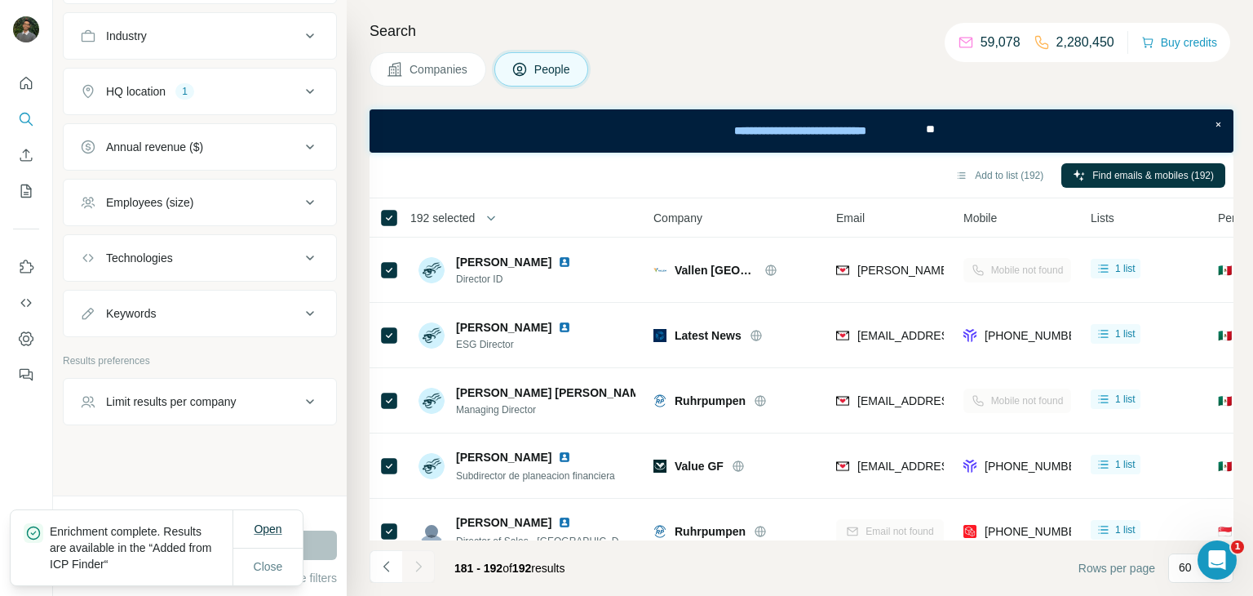
click at [277, 526] on span "Open" at bounding box center [268, 528] width 28 height 13
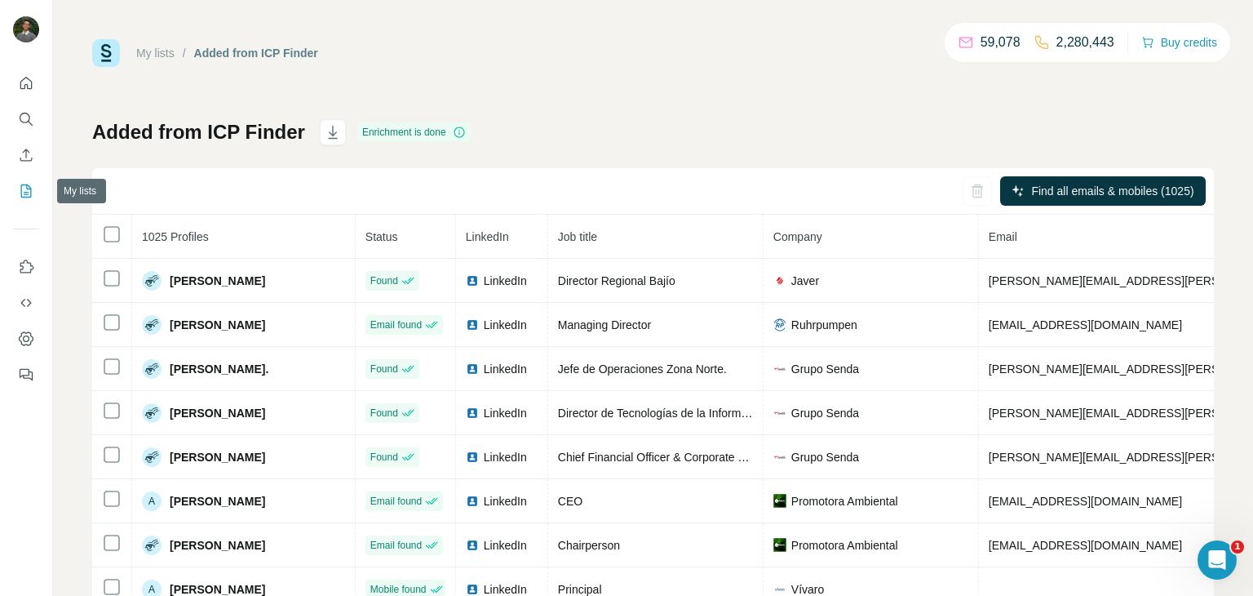
click at [21, 188] on icon "My lists" at bounding box center [26, 190] width 11 height 13
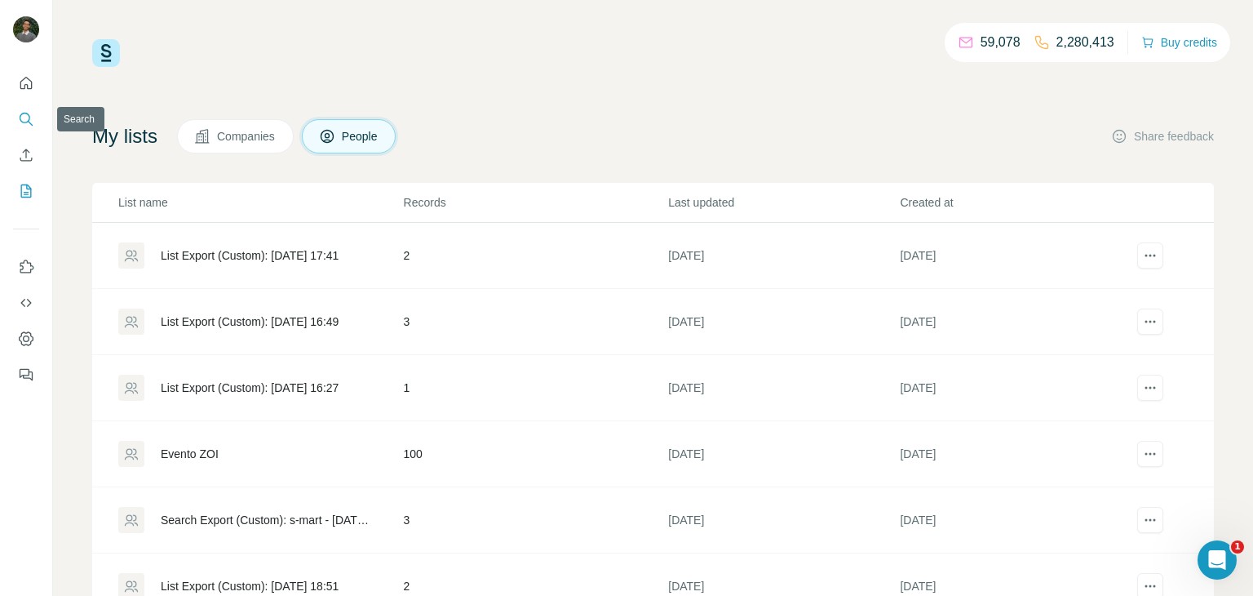
click at [33, 125] on icon "Search" at bounding box center [26, 119] width 16 height 16
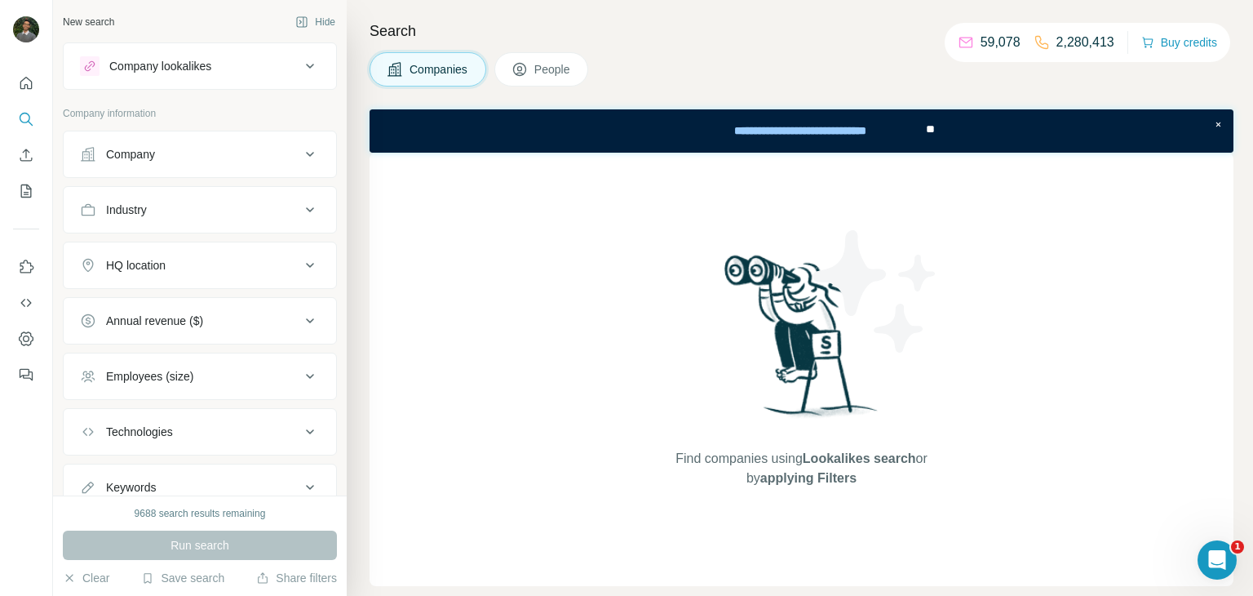
click at [211, 170] on button "Company" at bounding box center [200, 154] width 273 height 39
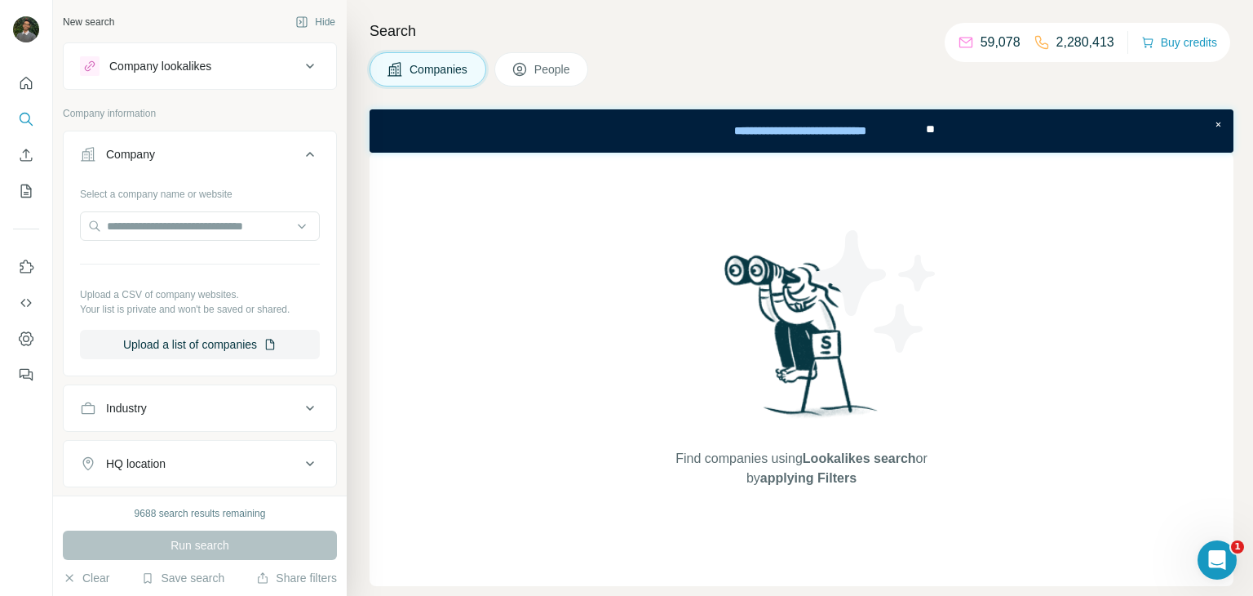
click at [566, 67] on span "People" at bounding box center [553, 69] width 38 height 16
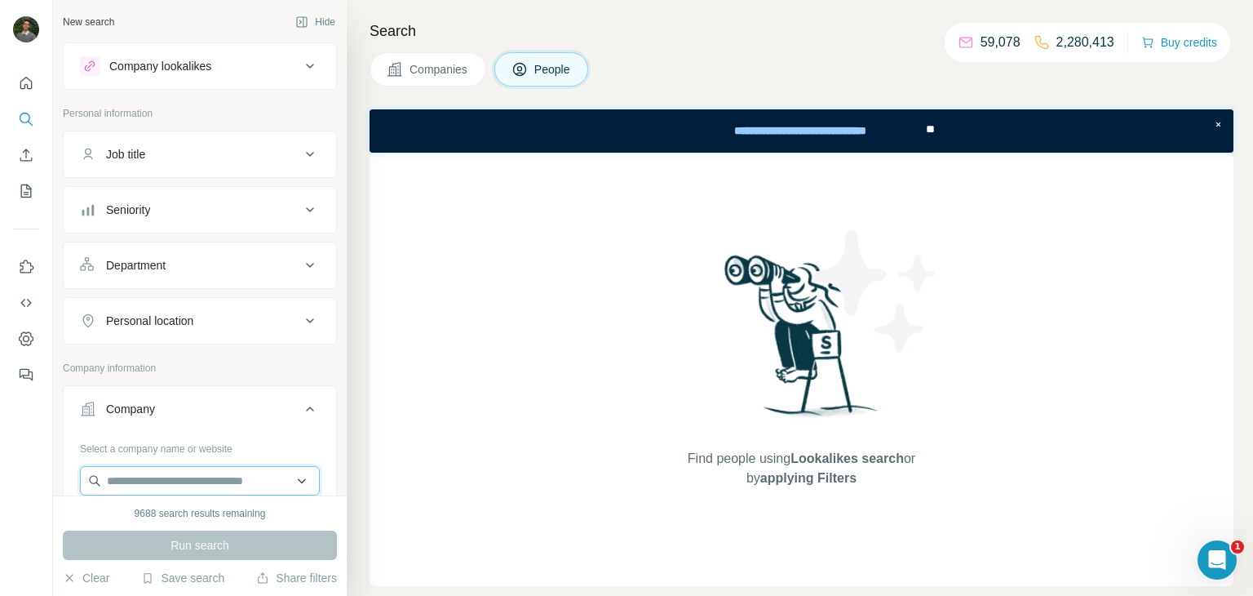
click at [234, 466] on input "text" at bounding box center [200, 480] width 240 height 29
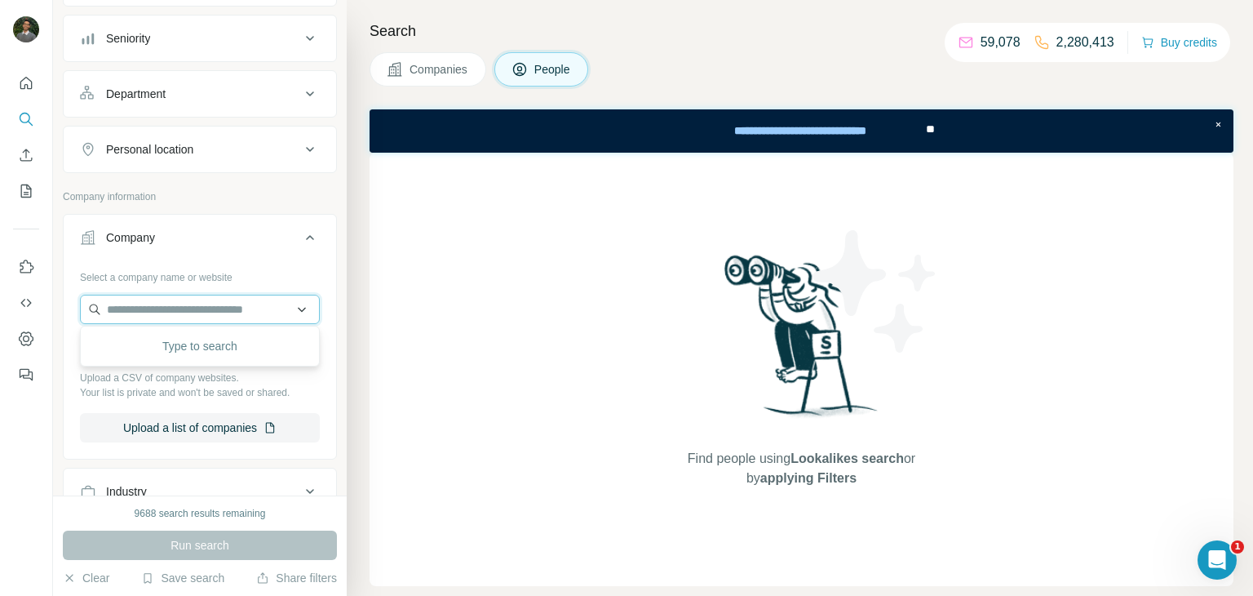
scroll to position [172, 0]
click at [229, 436] on button "Upload a list of companies" at bounding box center [200, 426] width 240 height 29
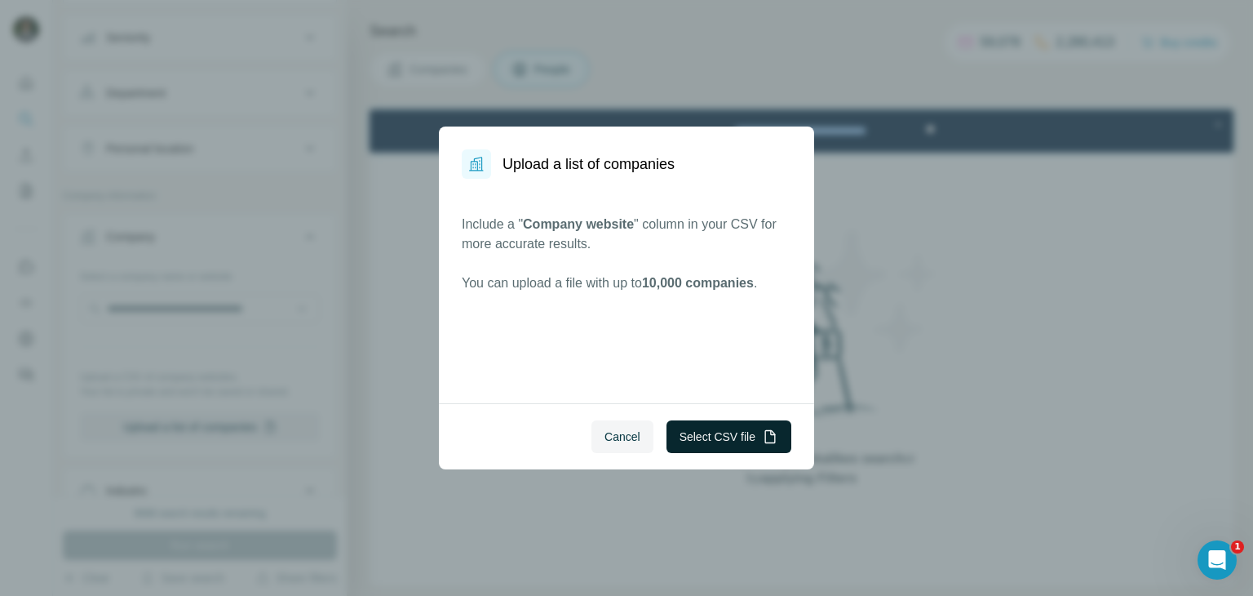
click at [738, 435] on button "Select CSV file" at bounding box center [729, 436] width 125 height 33
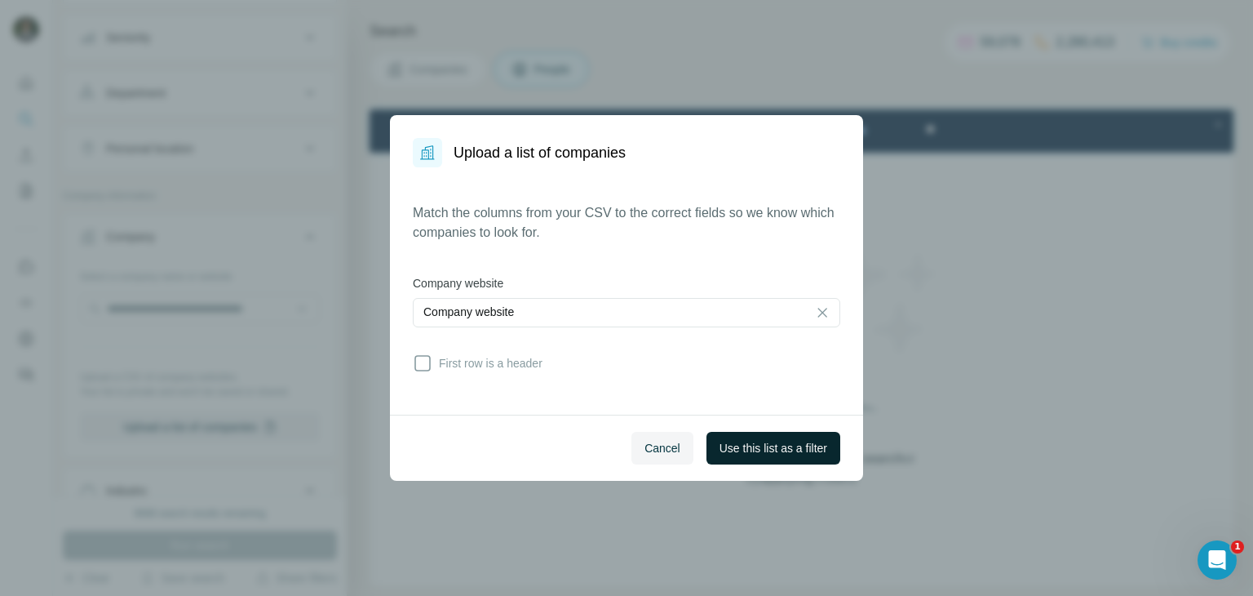
click at [747, 440] on span "Use this list as a filter" at bounding box center [774, 448] width 108 height 16
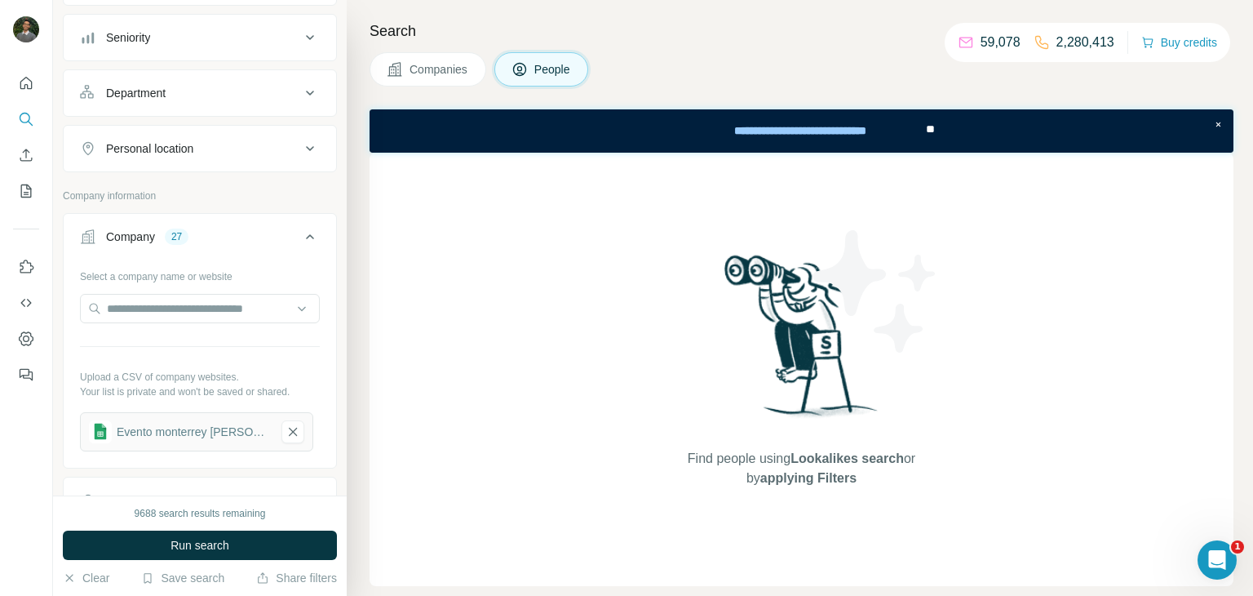
click at [224, 51] on button "Seniority" at bounding box center [200, 37] width 273 height 39
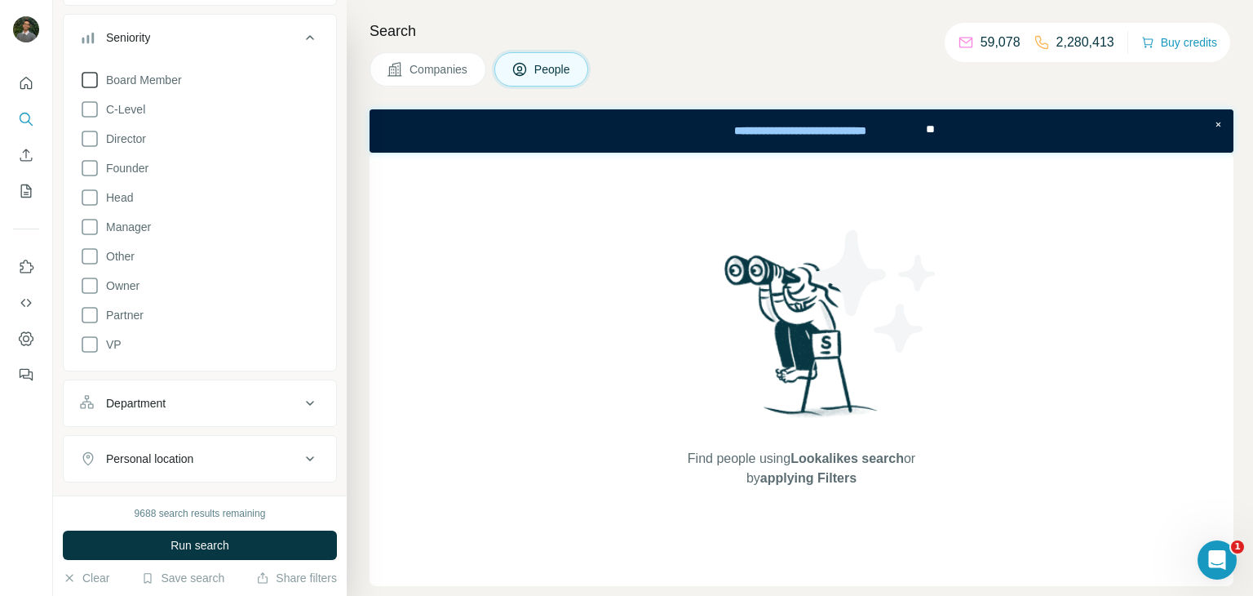
click at [153, 86] on span "Board Member" at bounding box center [141, 80] width 82 height 16
click at [117, 122] on div "Board Member C-Level Director Founder Head Manager Other Owner Partner VP Clear…" at bounding box center [200, 221] width 240 height 315
click at [95, 109] on icon at bounding box center [90, 110] width 20 height 20
click at [95, 133] on icon at bounding box center [90, 139] width 20 height 20
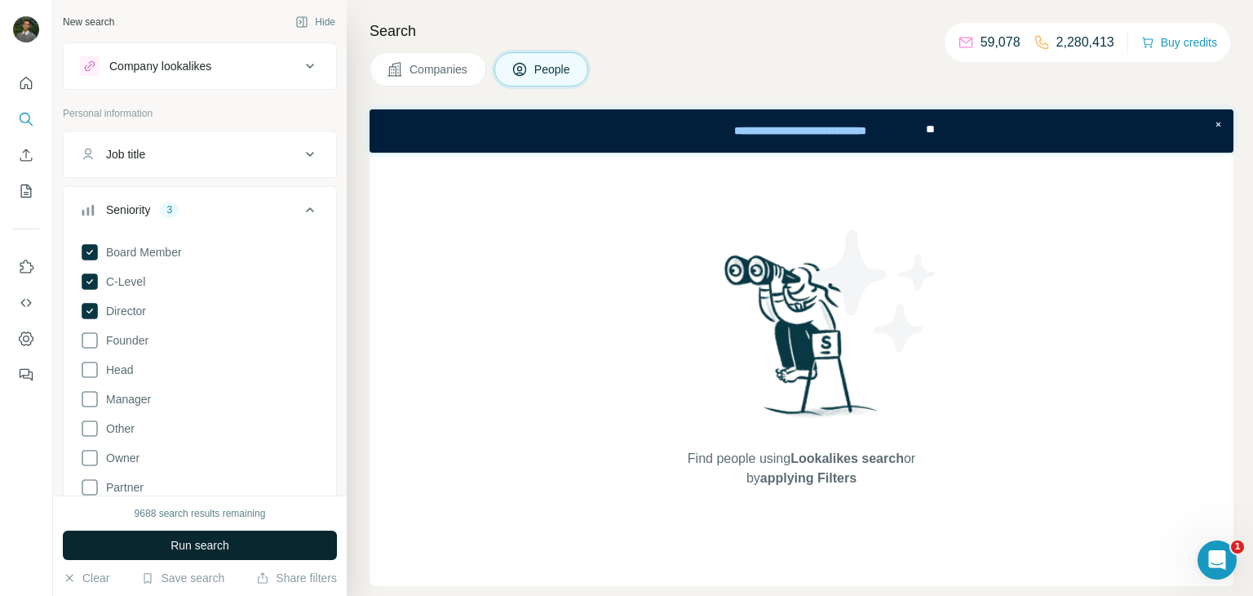
click at [190, 548] on span "Run search" at bounding box center [200, 545] width 59 height 16
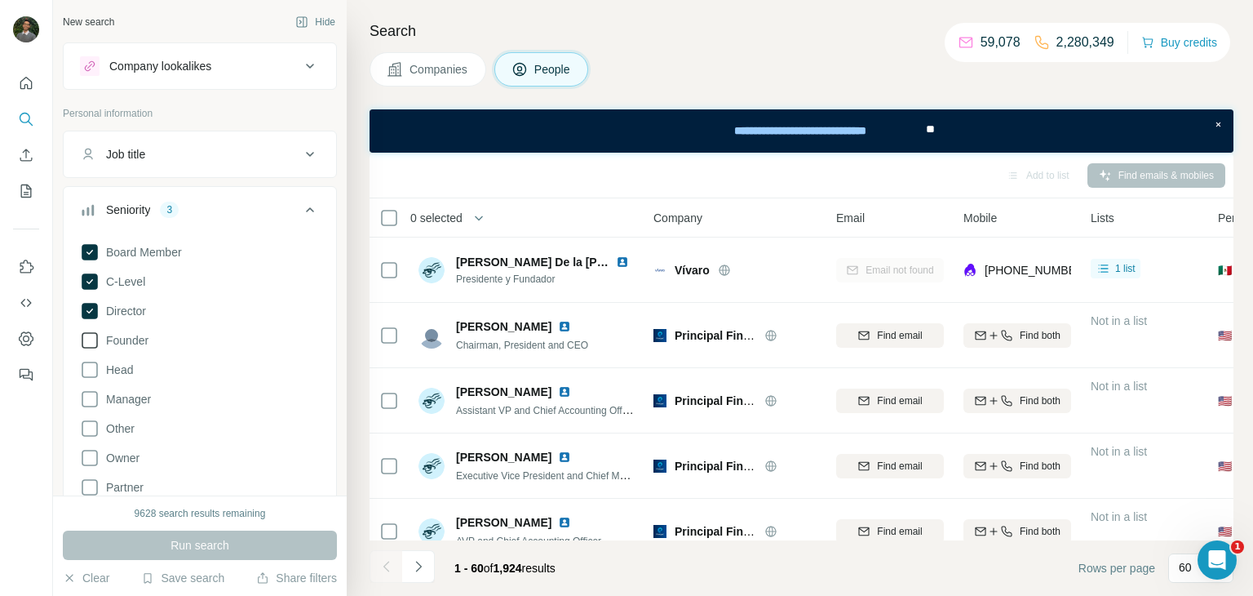
click at [91, 340] on icon at bounding box center [90, 340] width 20 height 20
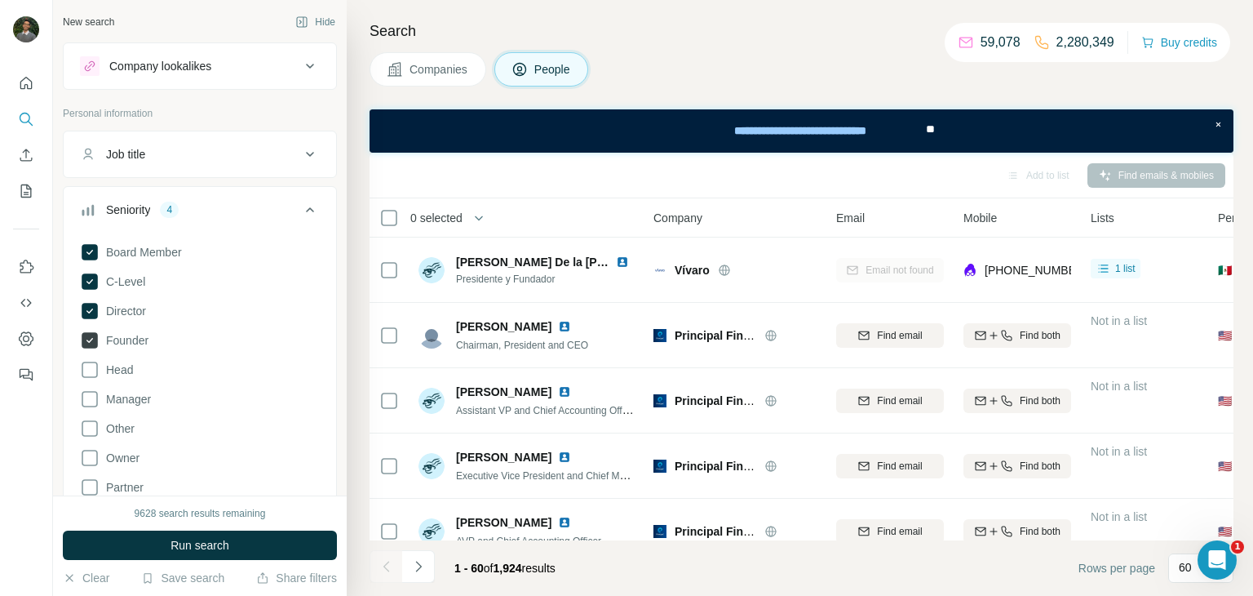
click at [91, 340] on icon at bounding box center [90, 340] width 16 height 16
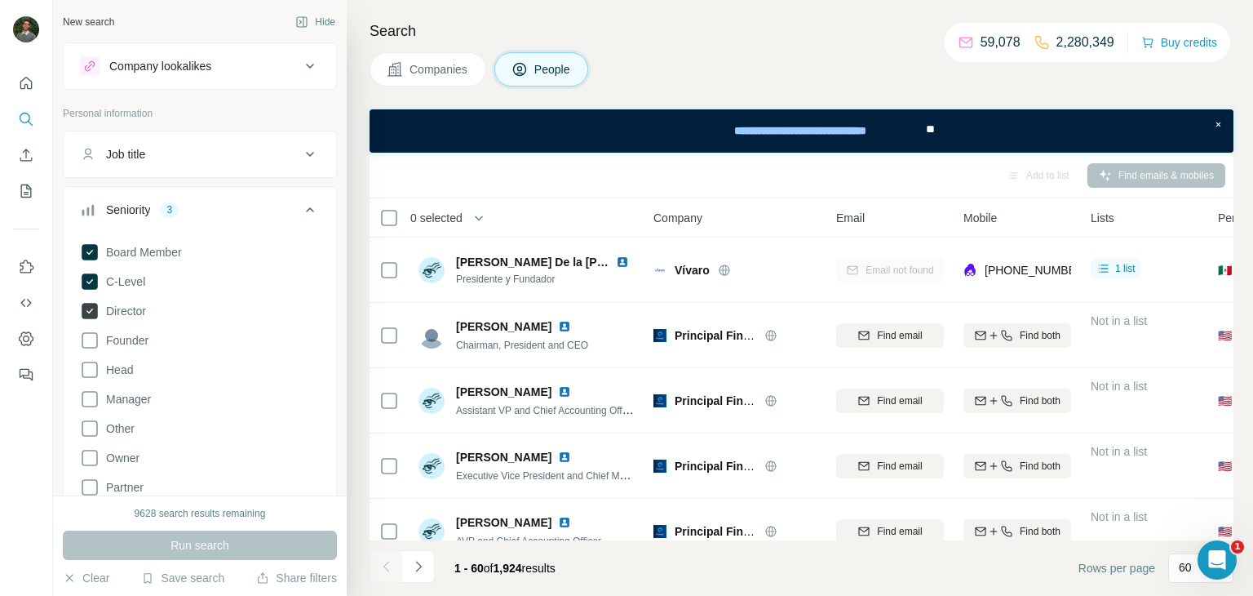
click at [91, 304] on icon at bounding box center [90, 311] width 16 height 16
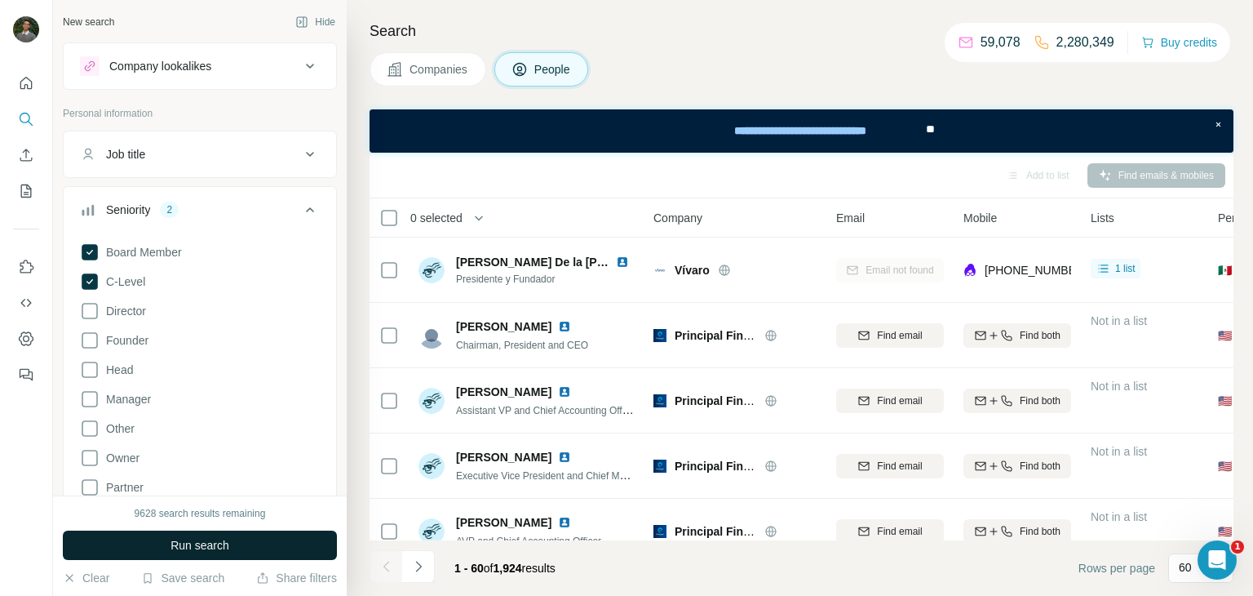
click at [197, 541] on span "Run search" at bounding box center [200, 545] width 59 height 16
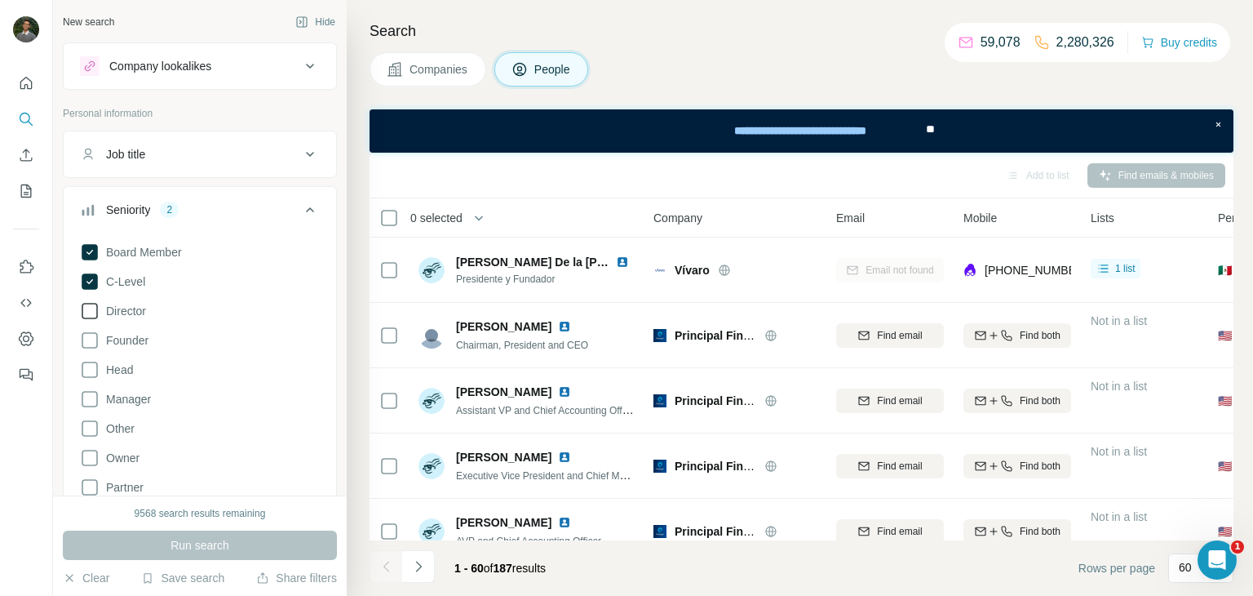
click at [141, 312] on span "Director" at bounding box center [123, 311] width 47 height 16
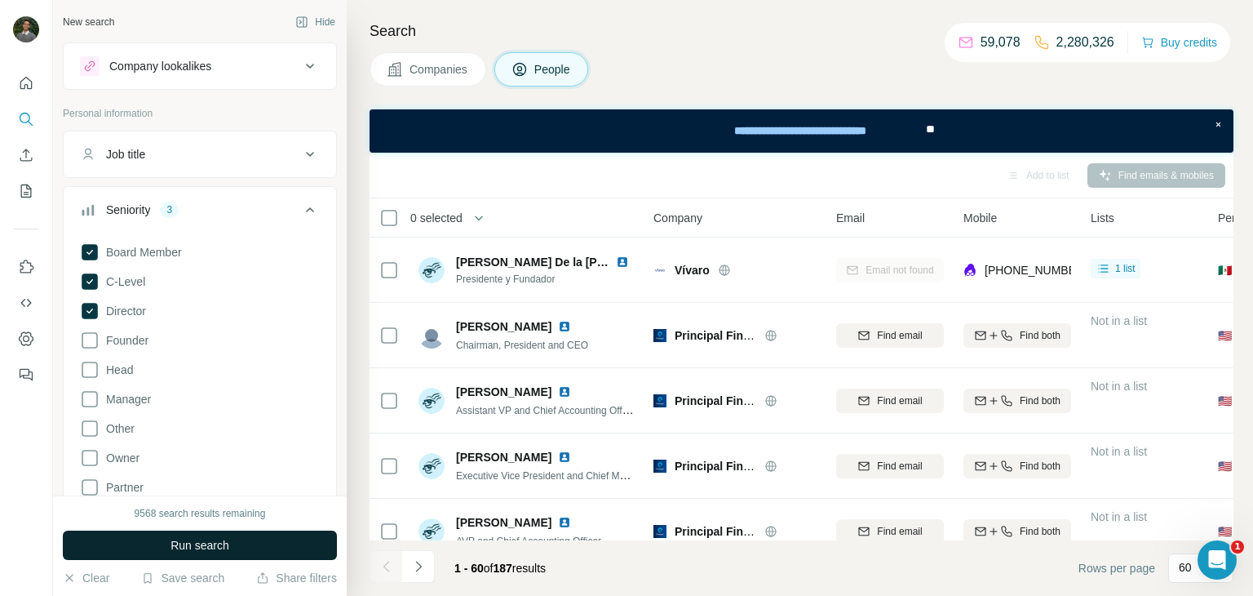
click at [193, 547] on span "Run search" at bounding box center [200, 545] width 59 height 16
click at [184, 543] on span "Run search" at bounding box center [200, 545] width 59 height 16
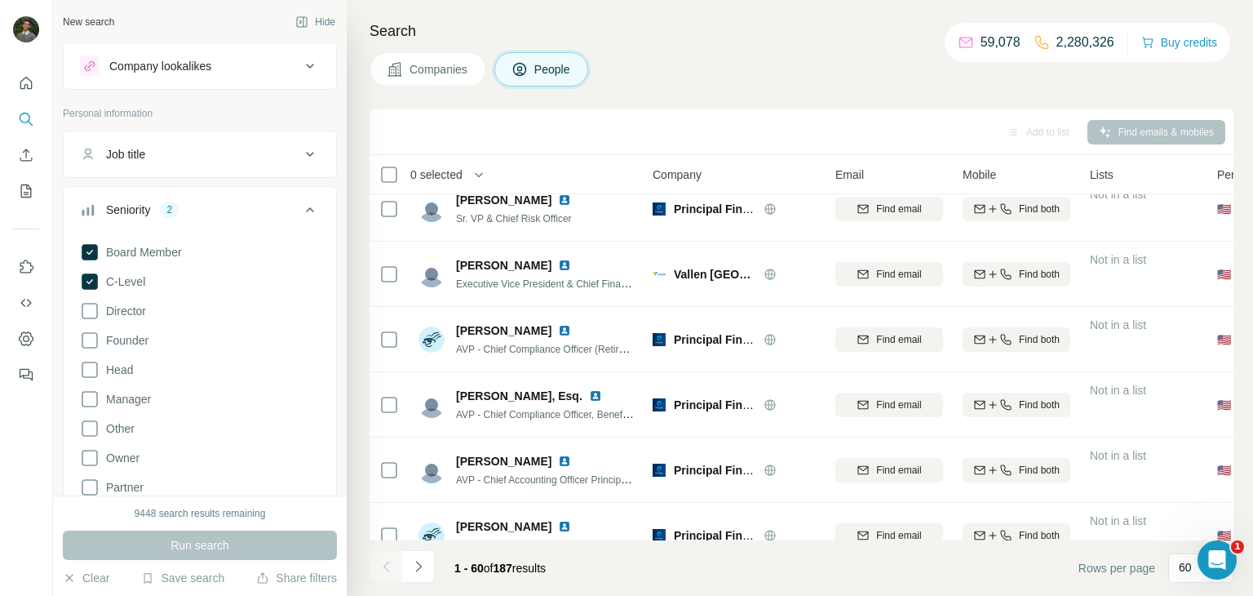
scroll to position [0, 3]
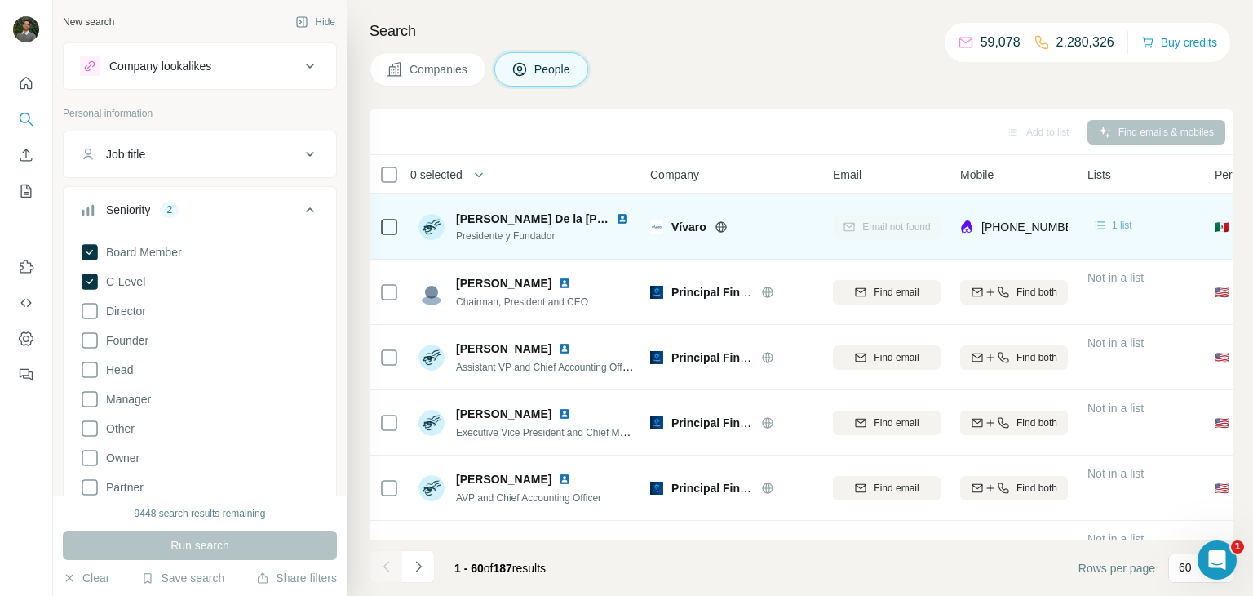
click at [1111, 233] on div "1 list" at bounding box center [1113, 225] width 50 height 20
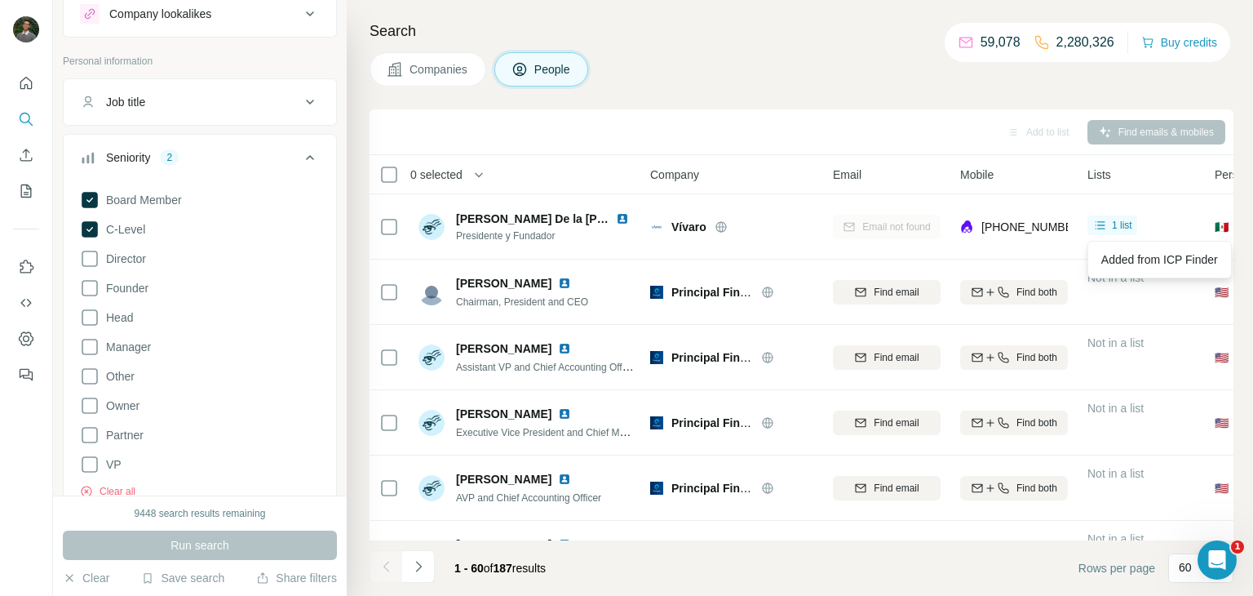
scroll to position [42, 0]
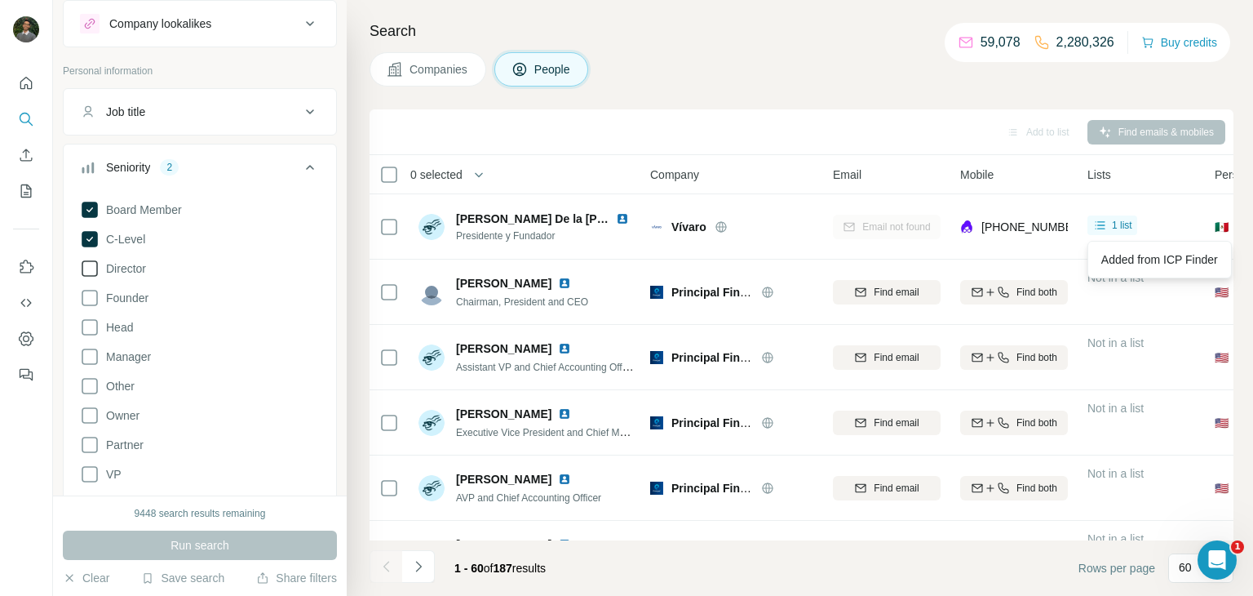
click at [91, 264] on icon at bounding box center [90, 269] width 20 height 20
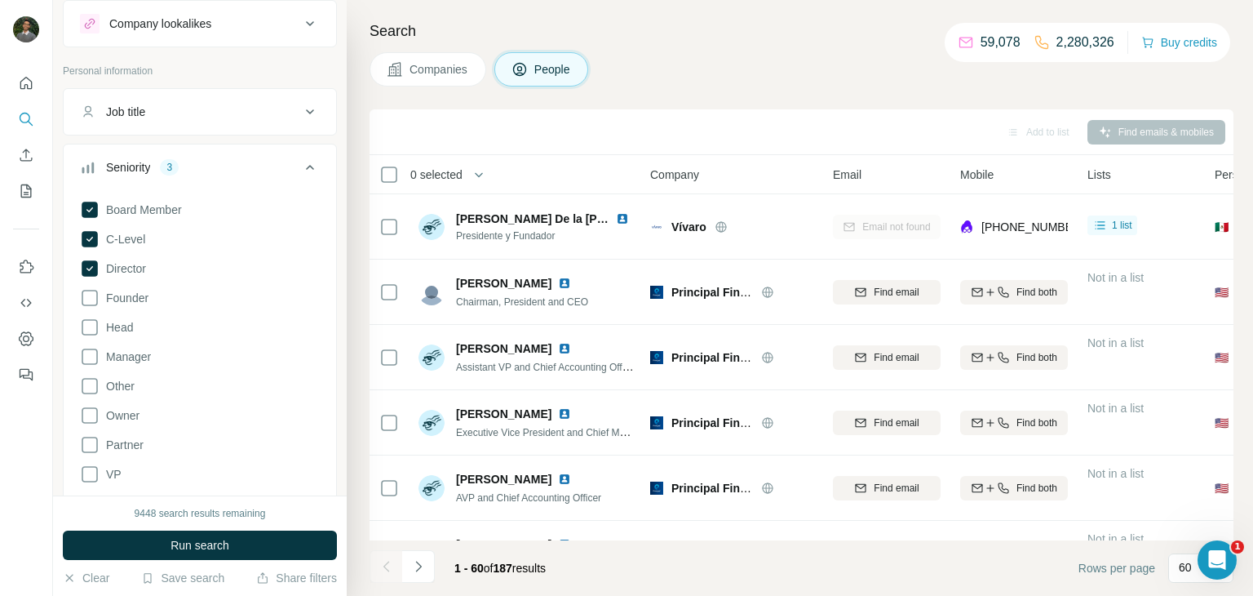
scroll to position [0, 0]
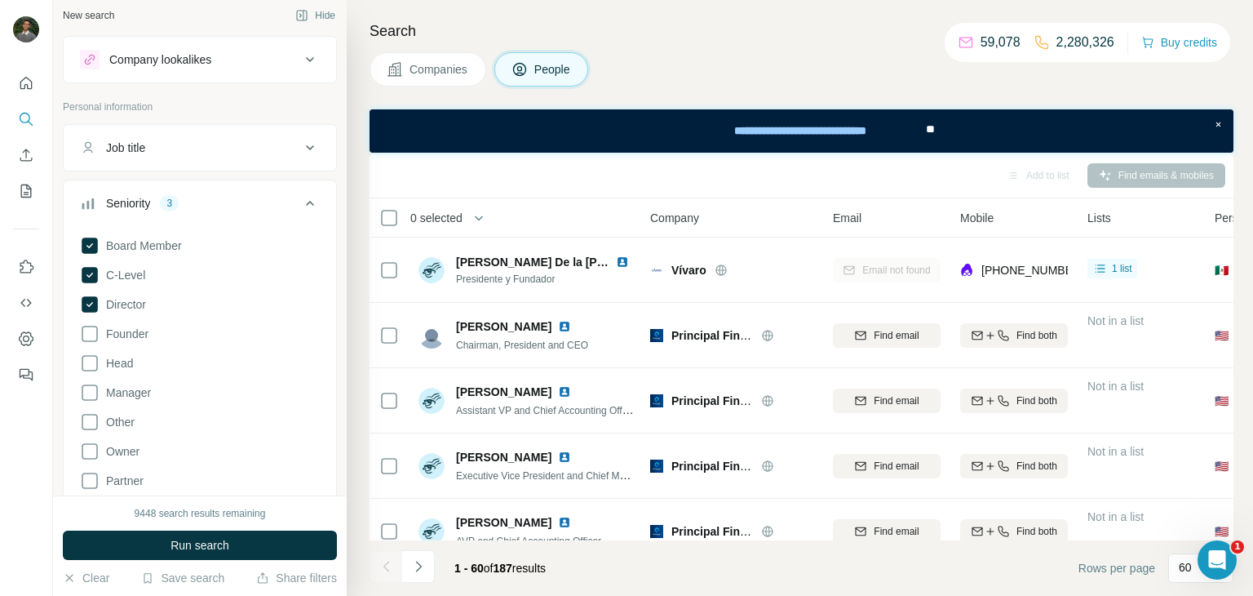
scroll to position [2, 0]
click at [239, 217] on button "Seniority 3" at bounding box center [200, 211] width 273 height 46
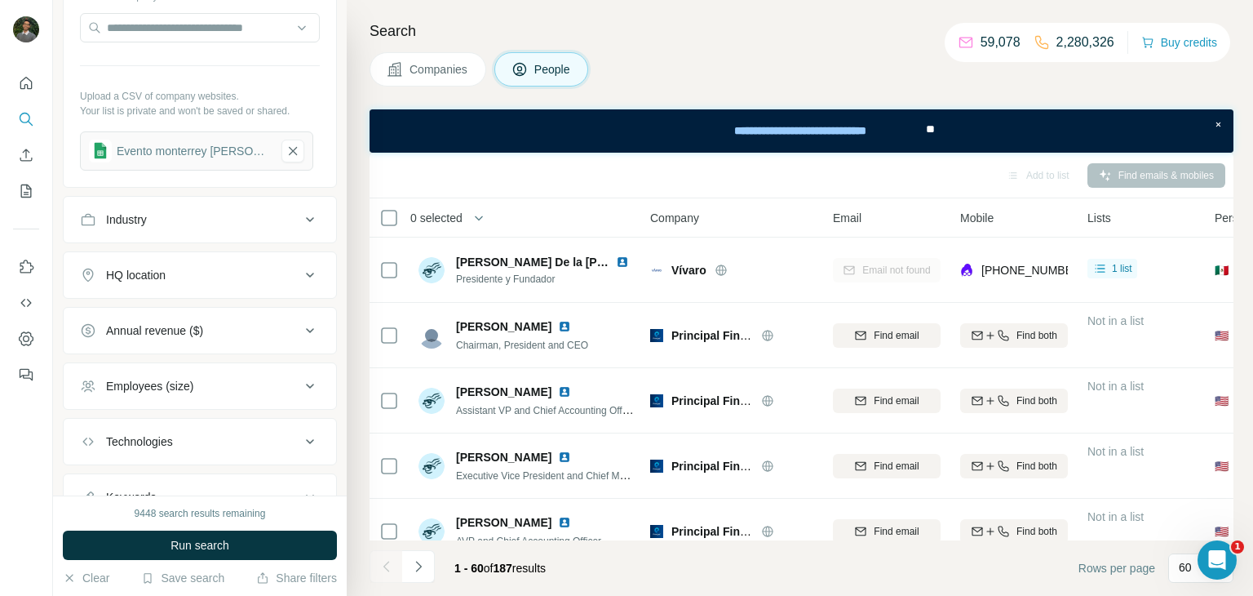
scroll to position [463, 0]
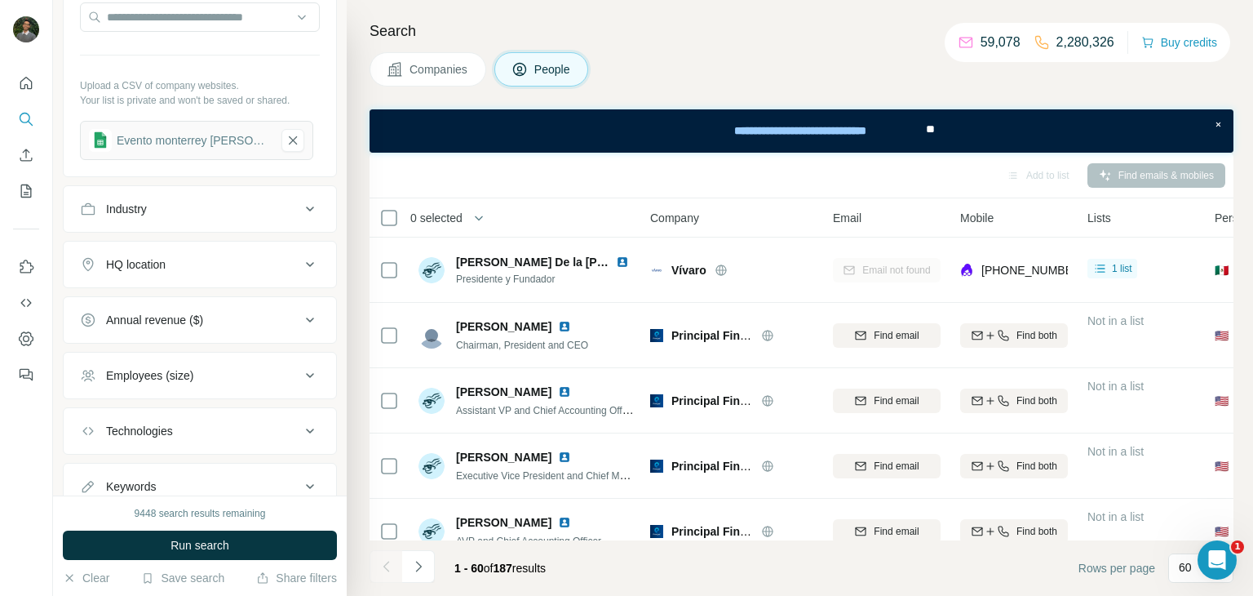
click at [235, 256] on div "HQ location" at bounding box center [190, 264] width 220 height 16
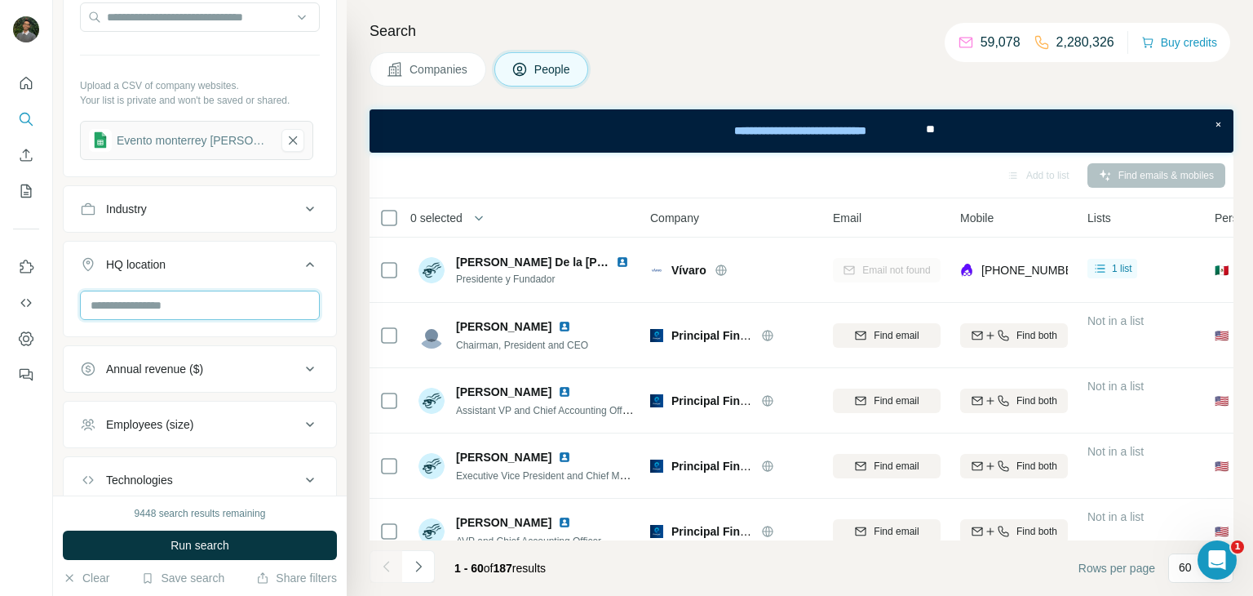
click at [226, 306] on input "text" at bounding box center [200, 304] width 240 height 29
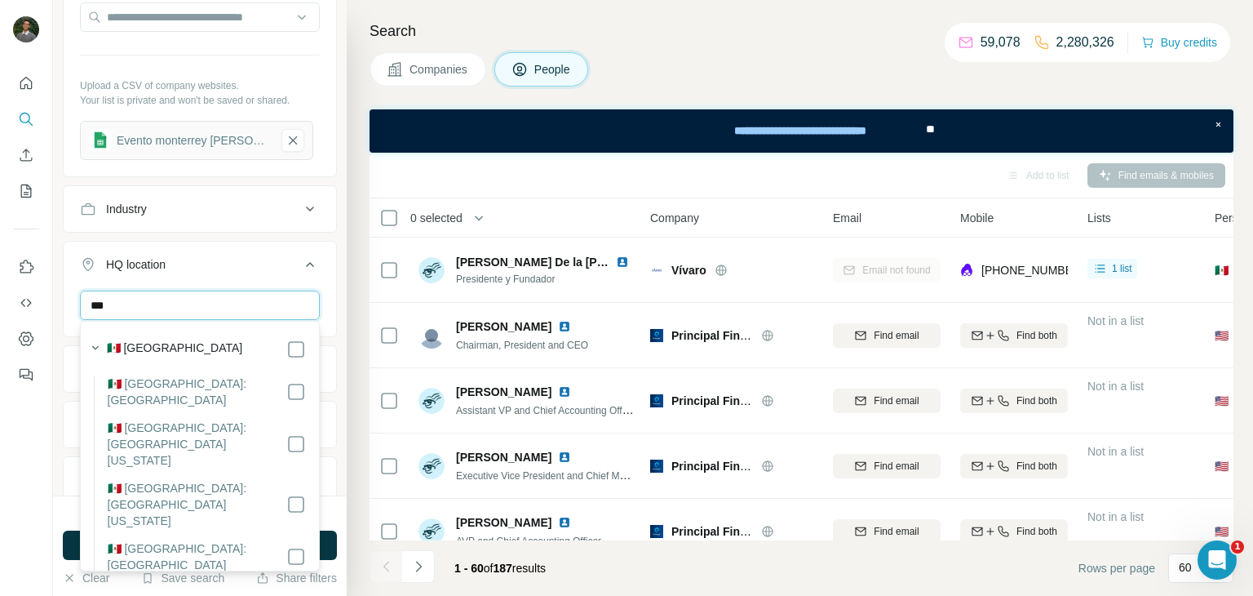
type input "***"
click at [243, 339] on div "🇲🇽 [GEOGRAPHIC_DATA]" at bounding box center [206, 349] width 199 height 20
click at [99, 339] on icon "button" at bounding box center [95, 347] width 16 height 16
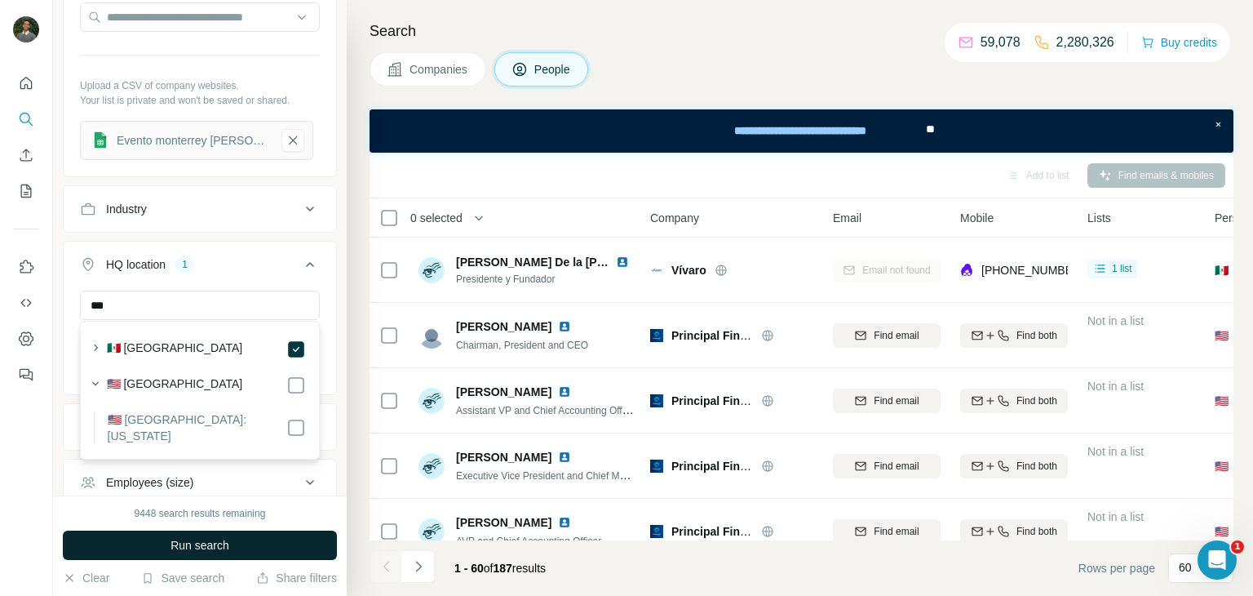
click at [145, 549] on button "Run search" at bounding box center [200, 544] width 274 height 29
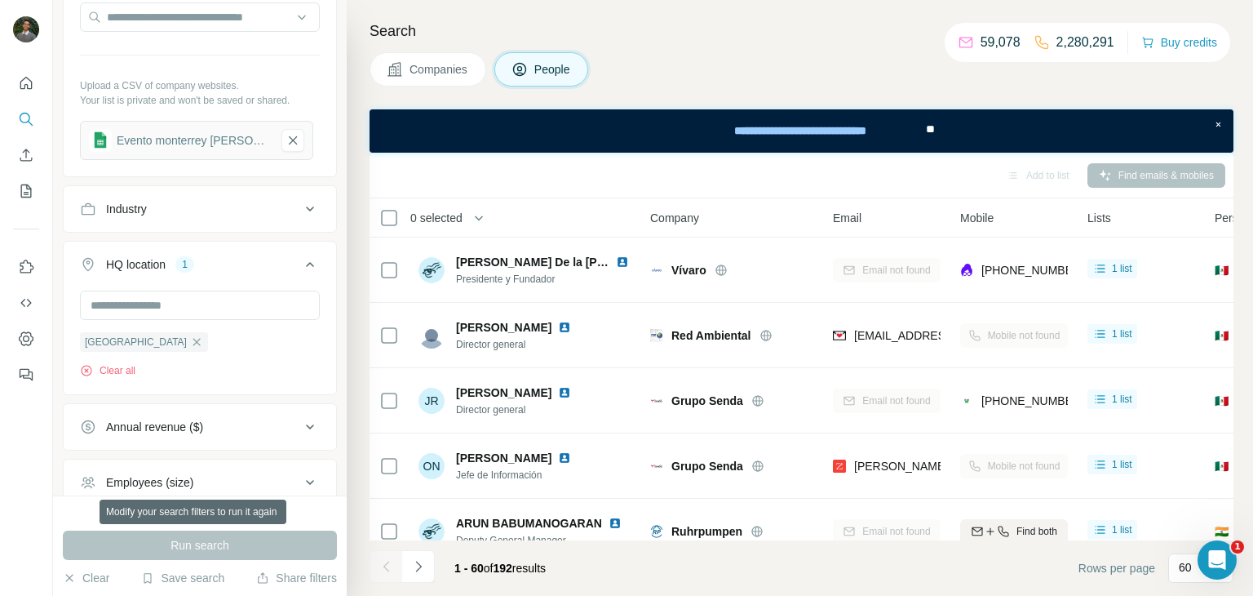
click at [145, 549] on div "Run search" at bounding box center [200, 544] width 274 height 29
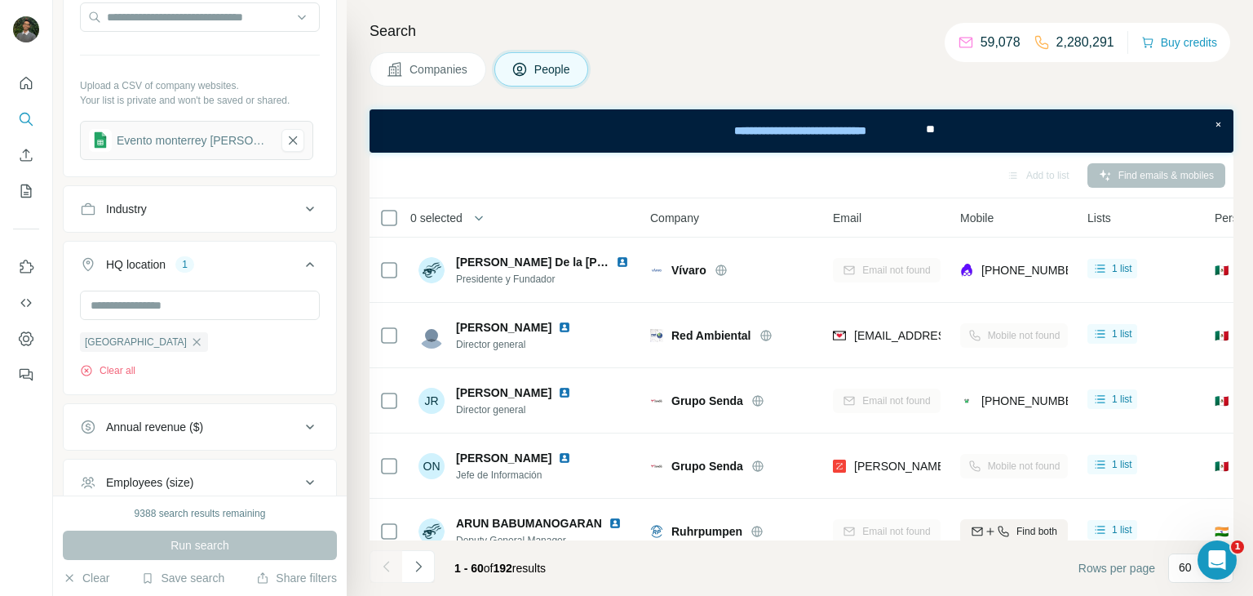
click at [228, 545] on div "Run search" at bounding box center [200, 544] width 274 height 29
click at [214, 543] on div "Run search" at bounding box center [200, 544] width 274 height 29
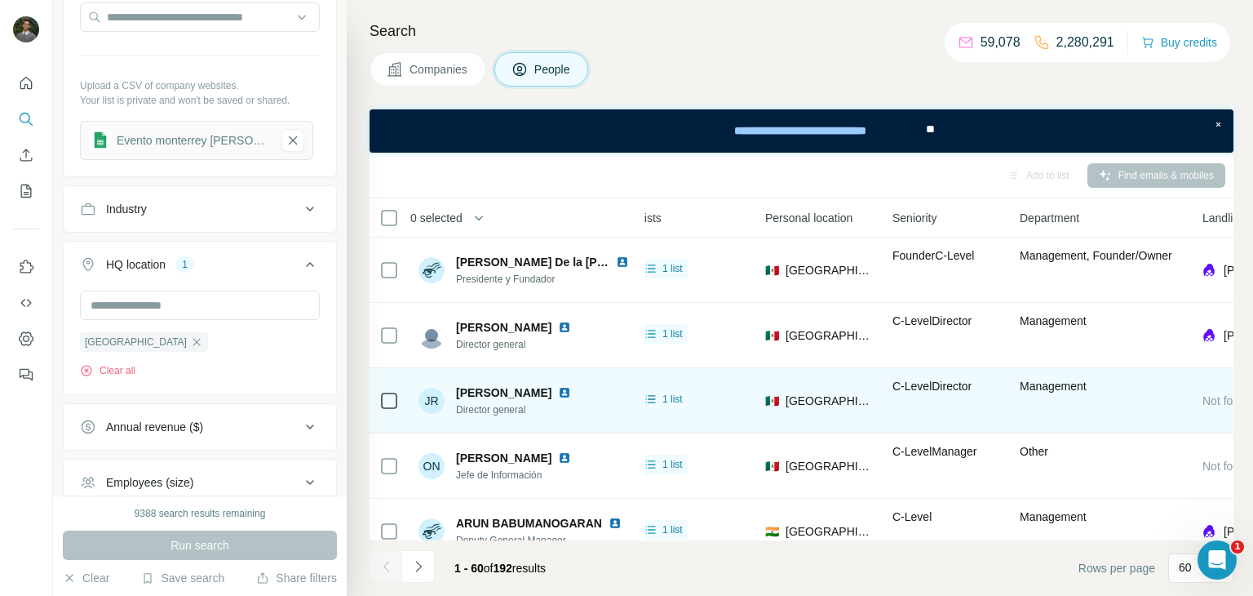
scroll to position [0, 539]
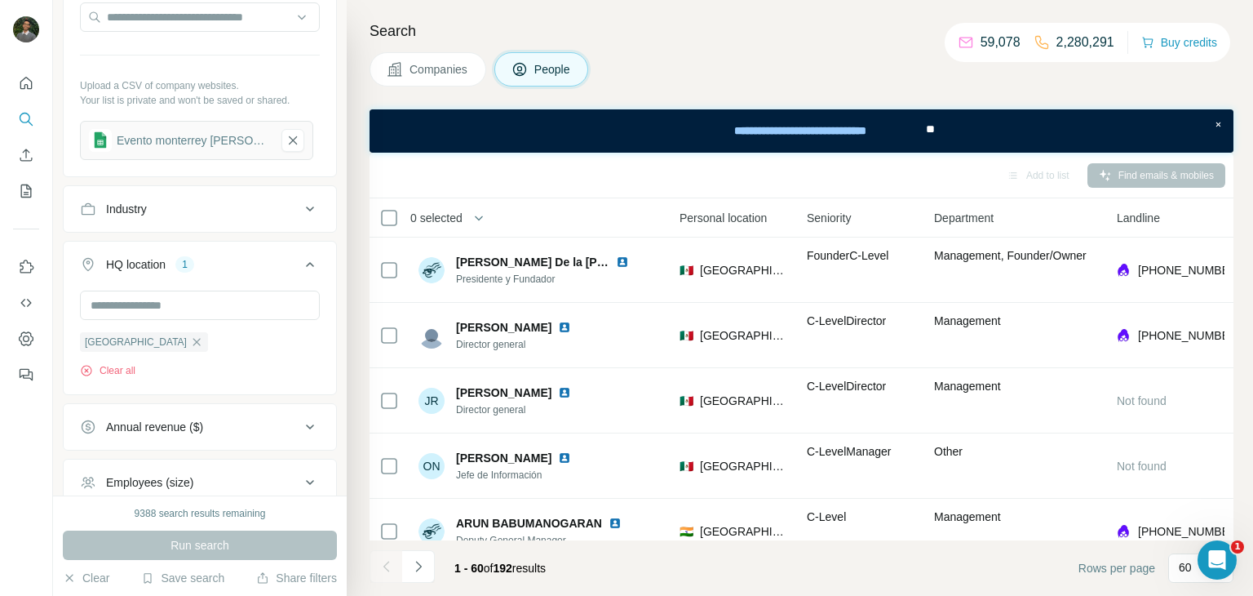
click at [1027, 171] on div "Add to list" at bounding box center [1038, 175] width 86 height 24
click at [1009, 175] on div "Add to list" at bounding box center [1038, 175] width 86 height 24
click at [1186, 568] on p "60" at bounding box center [1185, 567] width 13 height 16
click at [1225, 568] on input at bounding box center [1249, 568] width 49 height 18
click at [1177, 569] on div "60" at bounding box center [1200, 567] width 65 height 29
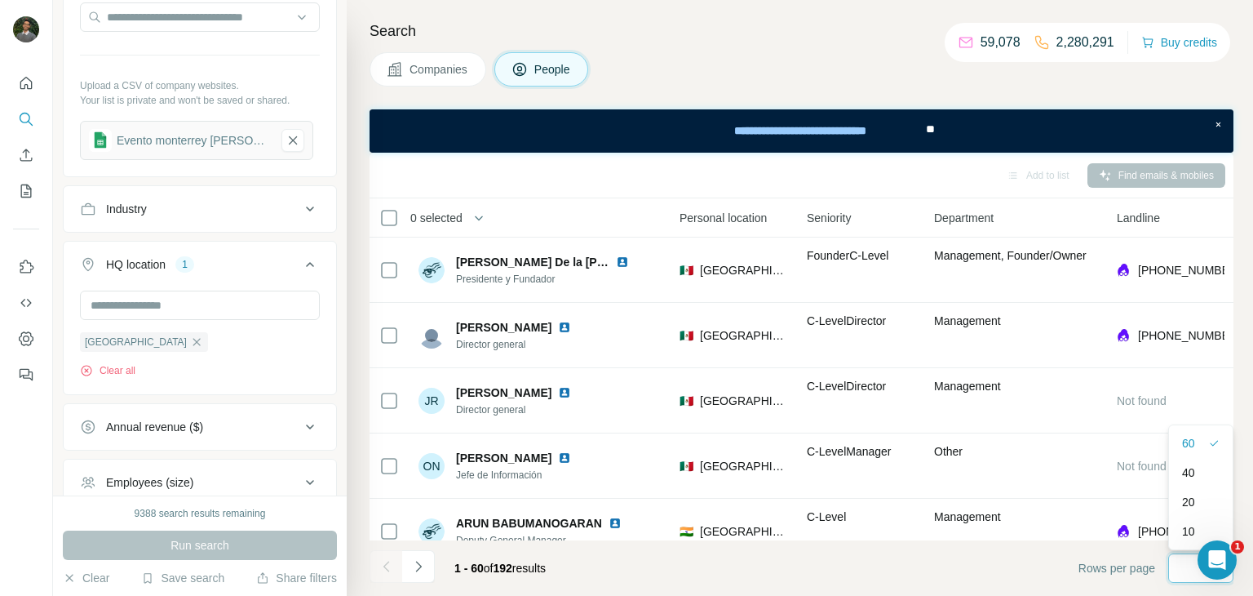
scroll to position [0, 0]
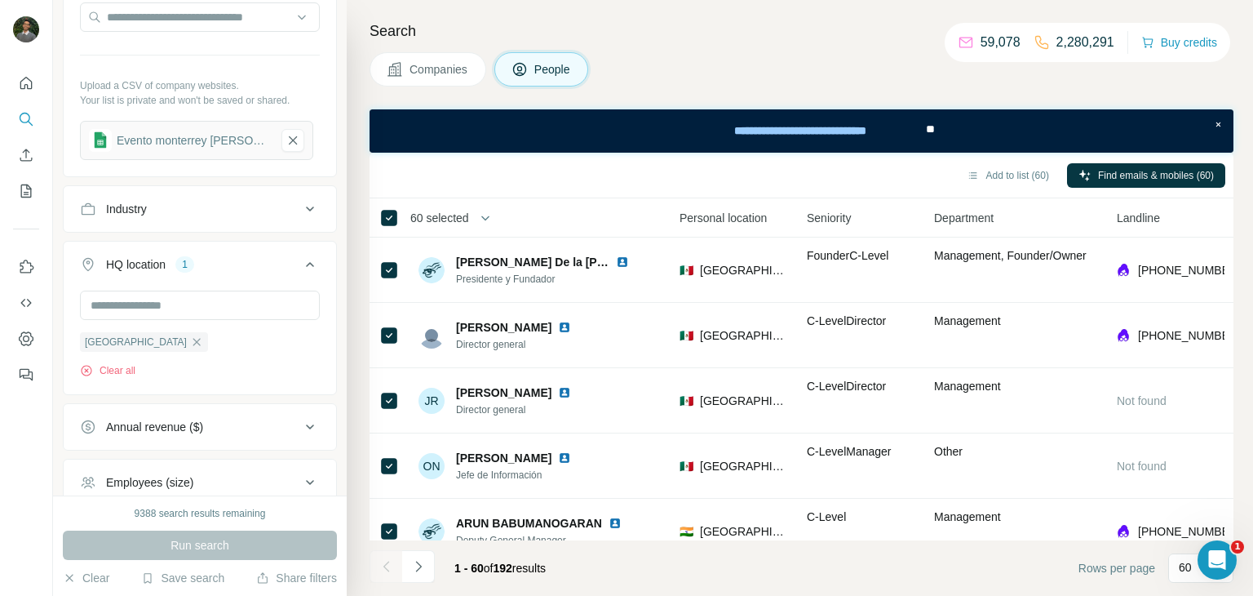
click at [429, 215] on span "60 selected" at bounding box center [439, 218] width 59 height 16
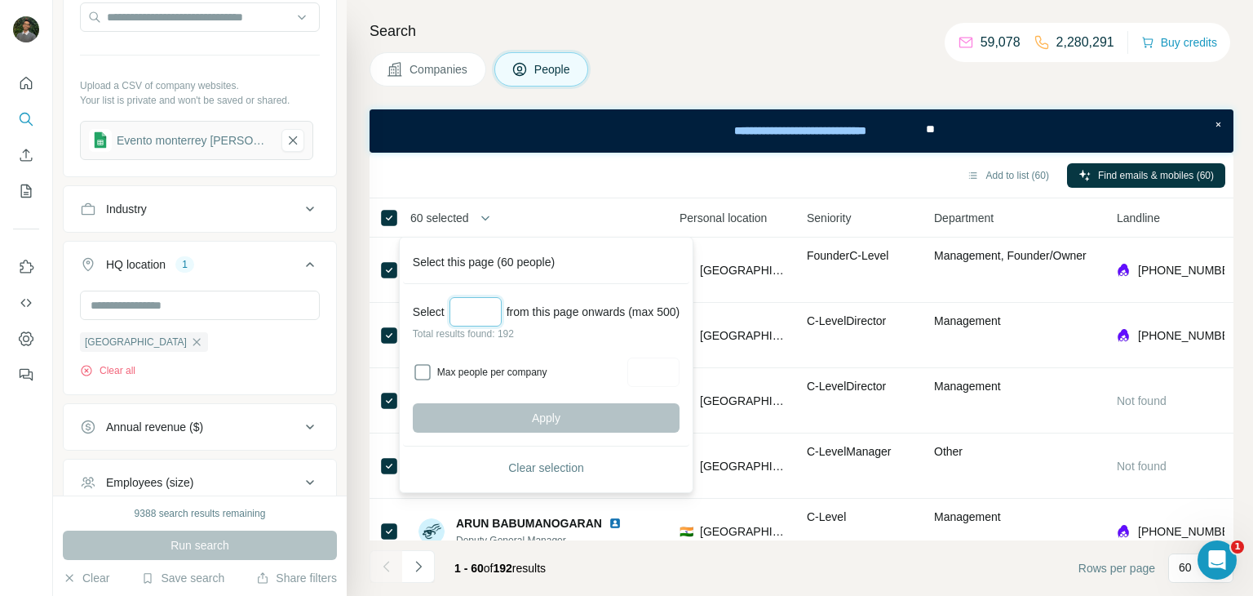
click at [483, 309] on input "Select a number (up to 500)" at bounding box center [476, 311] width 52 height 29
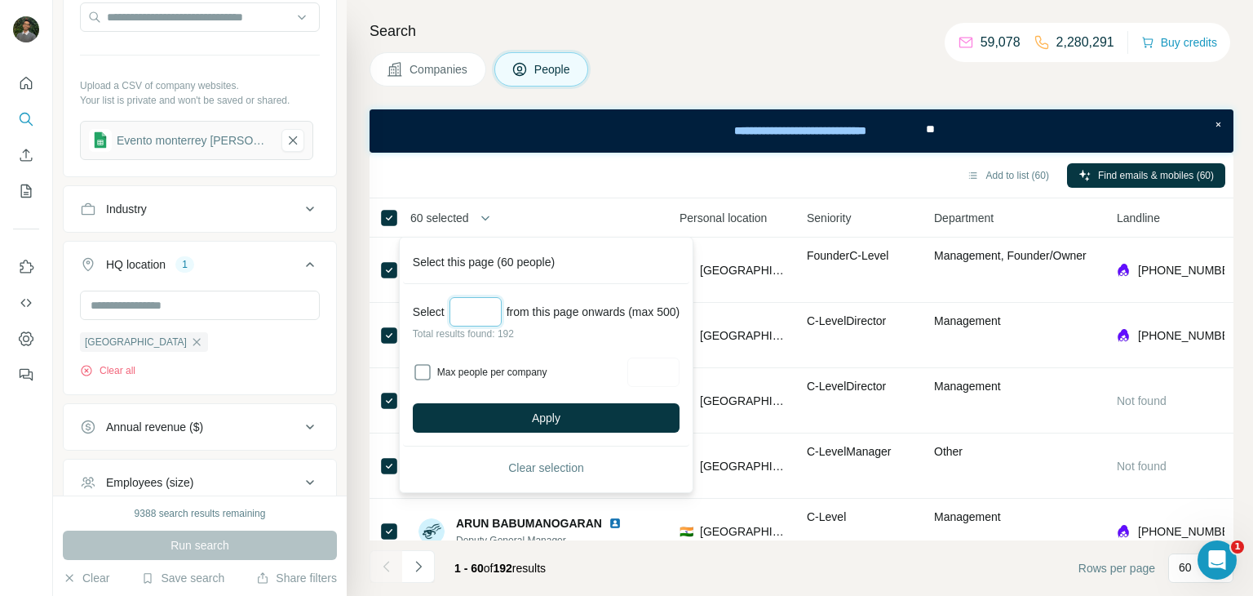
type input "*"
type input "***"
click at [536, 421] on button "Apply" at bounding box center [546, 417] width 267 height 29
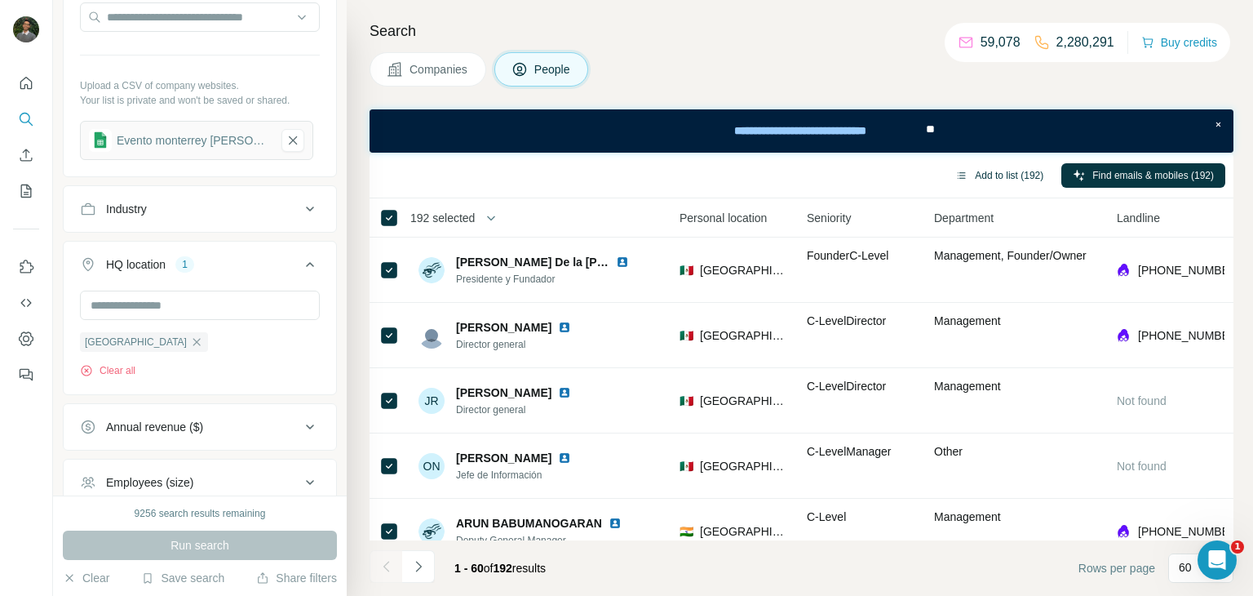
click at [1011, 181] on button "Add to list (192)" at bounding box center [999, 175] width 111 height 24
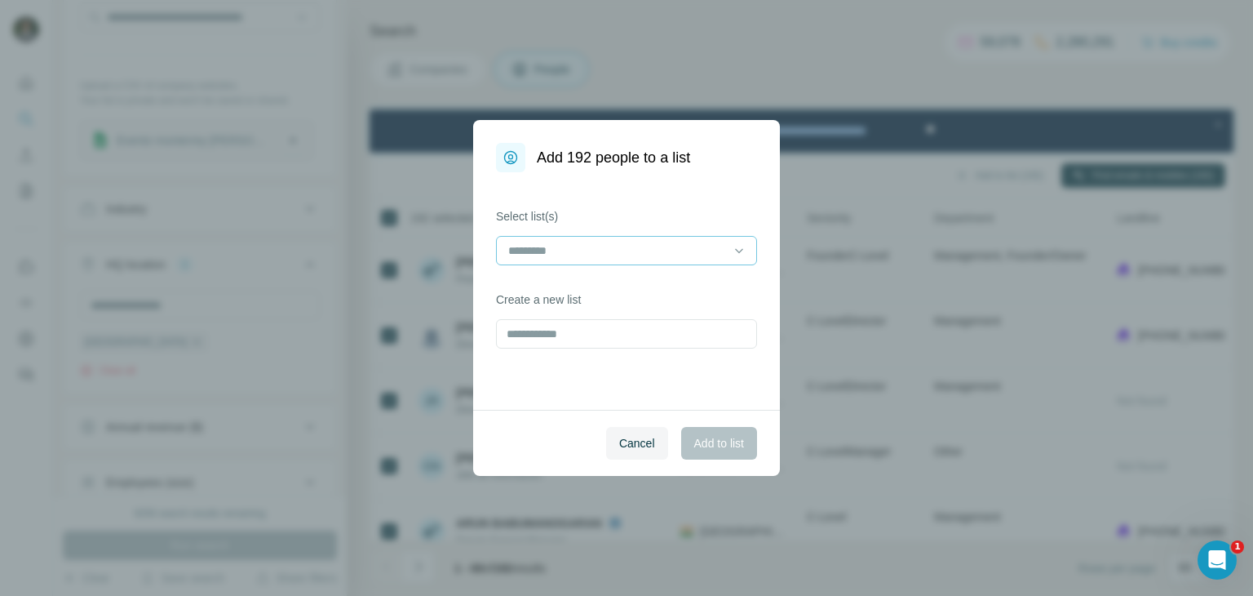
click at [623, 260] on div at bounding box center [617, 251] width 220 height 28
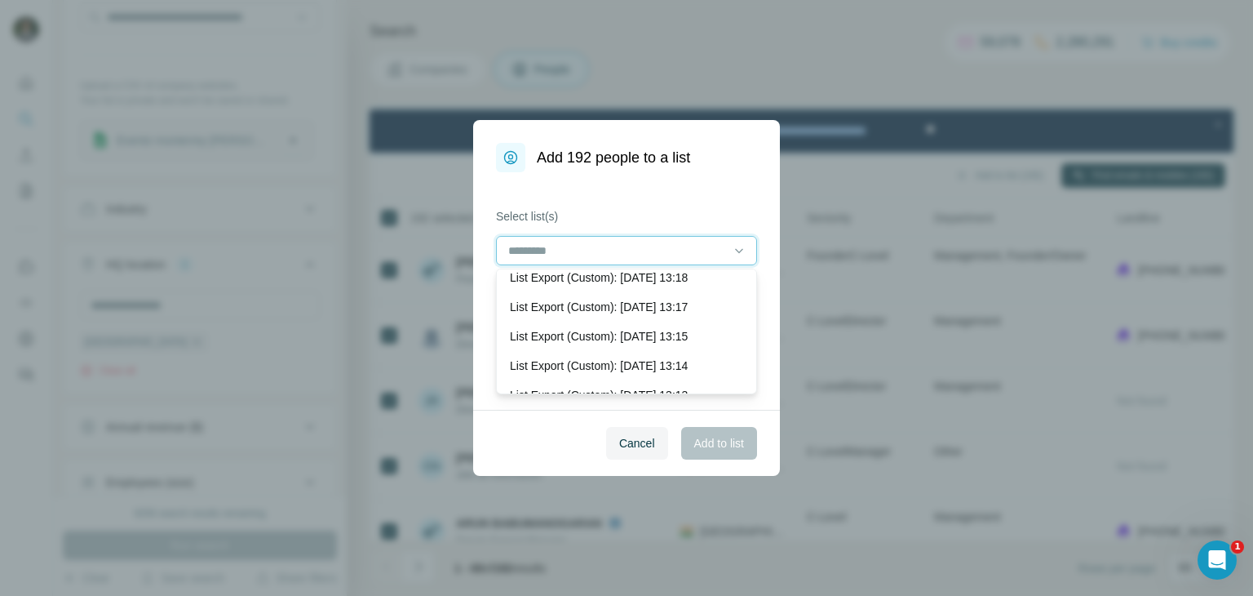
scroll to position [592, 0]
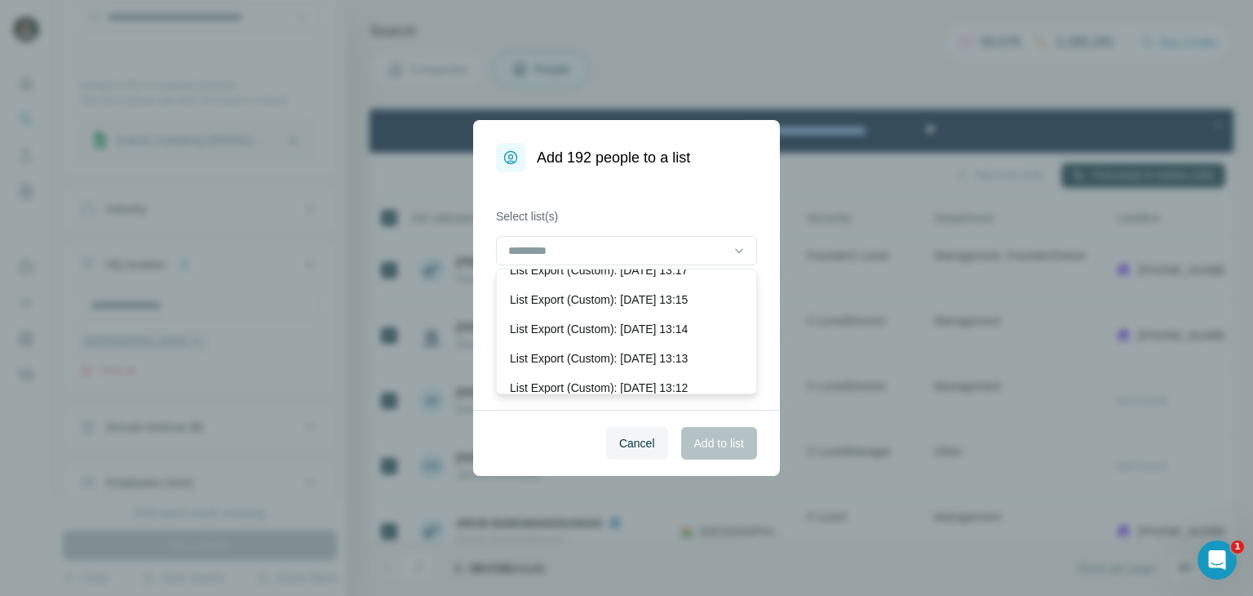
click at [644, 180] on div "Select list(s) Create a new list" at bounding box center [626, 290] width 307 height 237
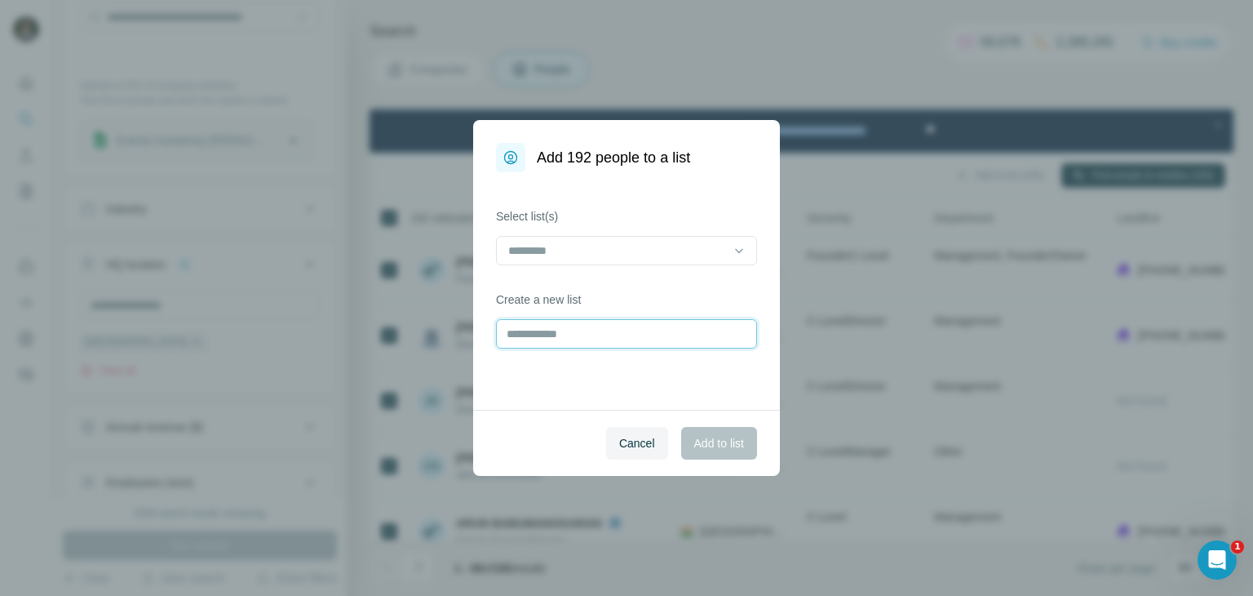
click at [558, 332] on input "text" at bounding box center [626, 333] width 261 height 29
type input "**********"
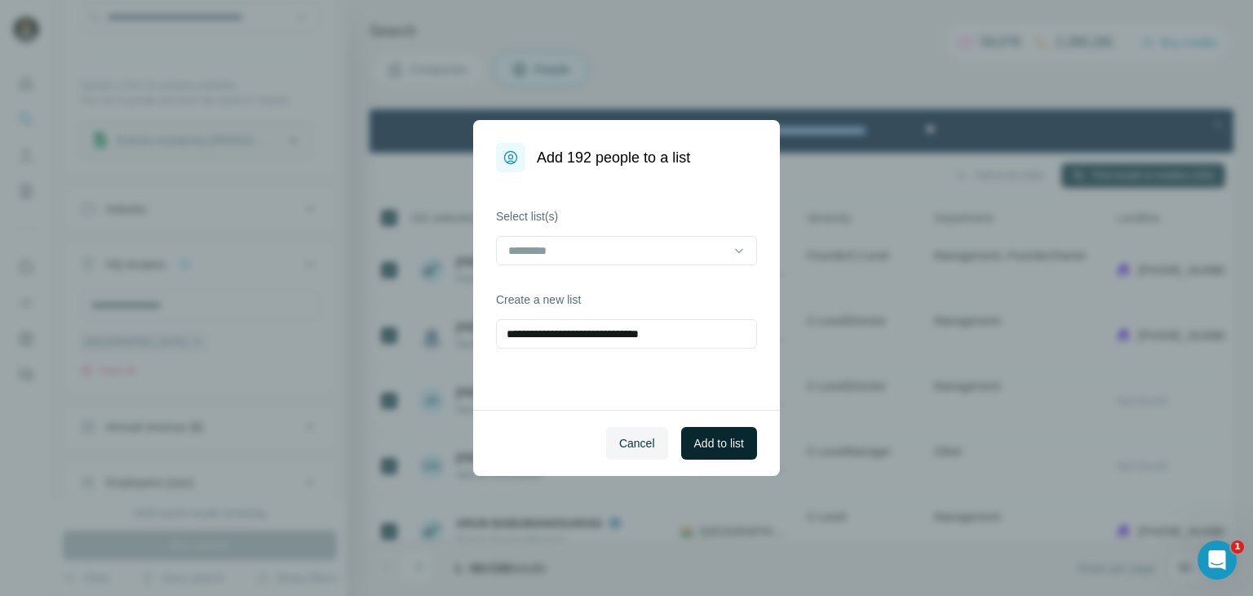
click at [733, 446] on span "Add to list" at bounding box center [719, 443] width 50 height 16
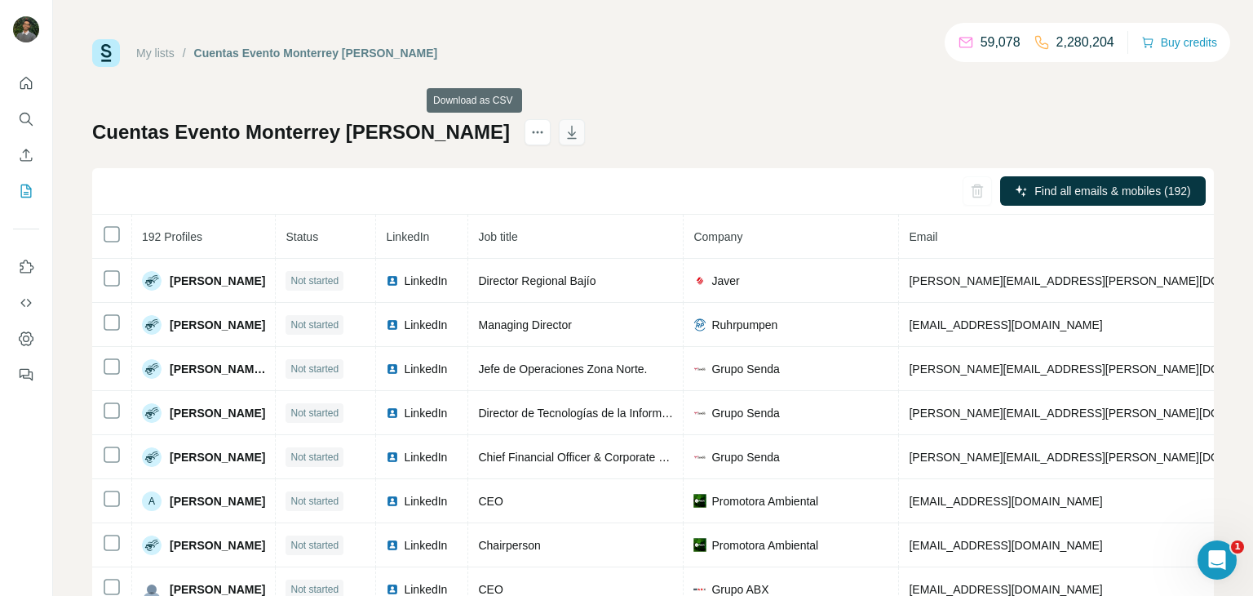
click at [567, 138] on icon "button" at bounding box center [571, 132] width 9 height 13
